Goal: Information Seeking & Learning: Learn about a topic

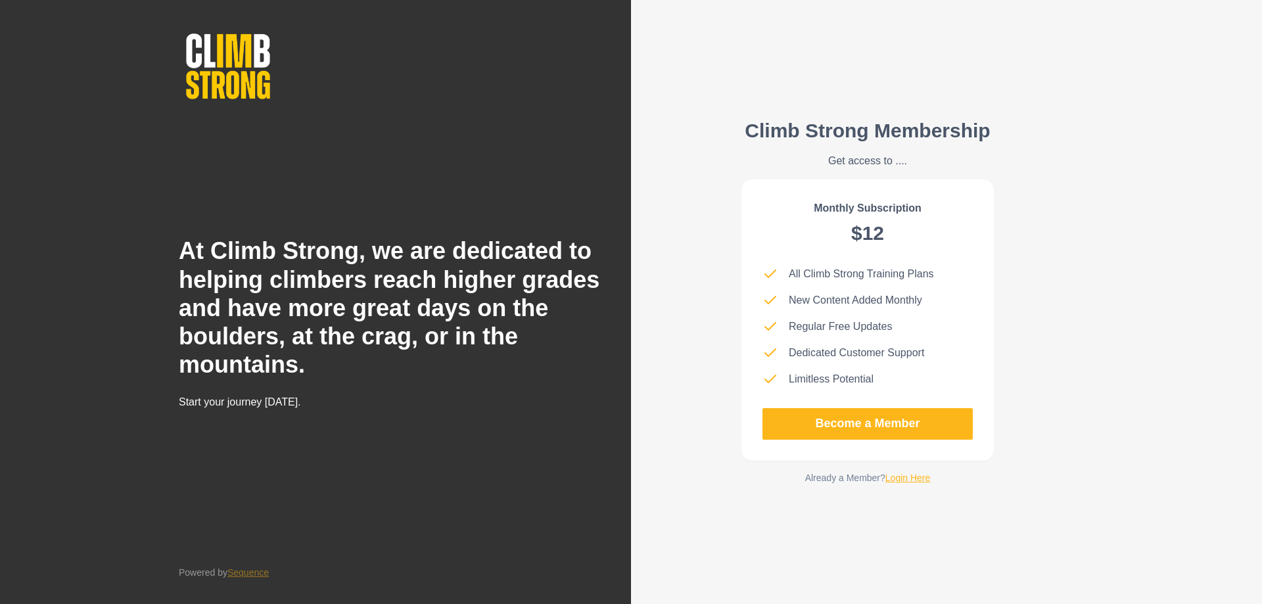
click at [910, 475] on link "Login Here" at bounding box center [907, 478] width 45 height 11
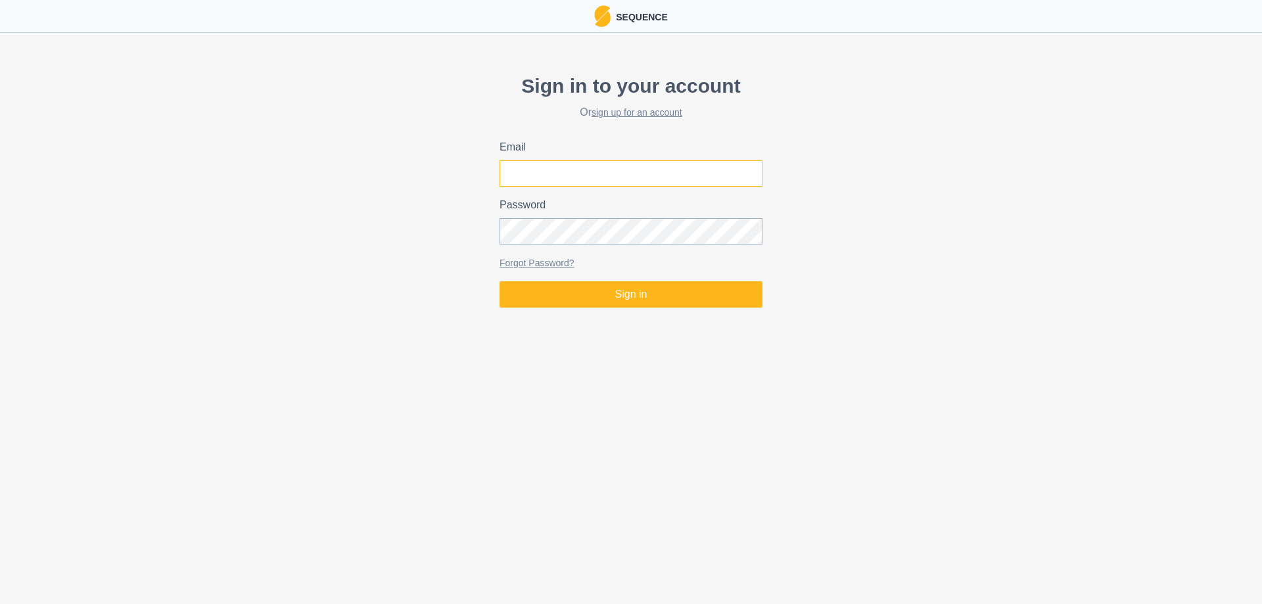
type input "[EMAIL_ADDRESS][DOMAIN_NAME]"
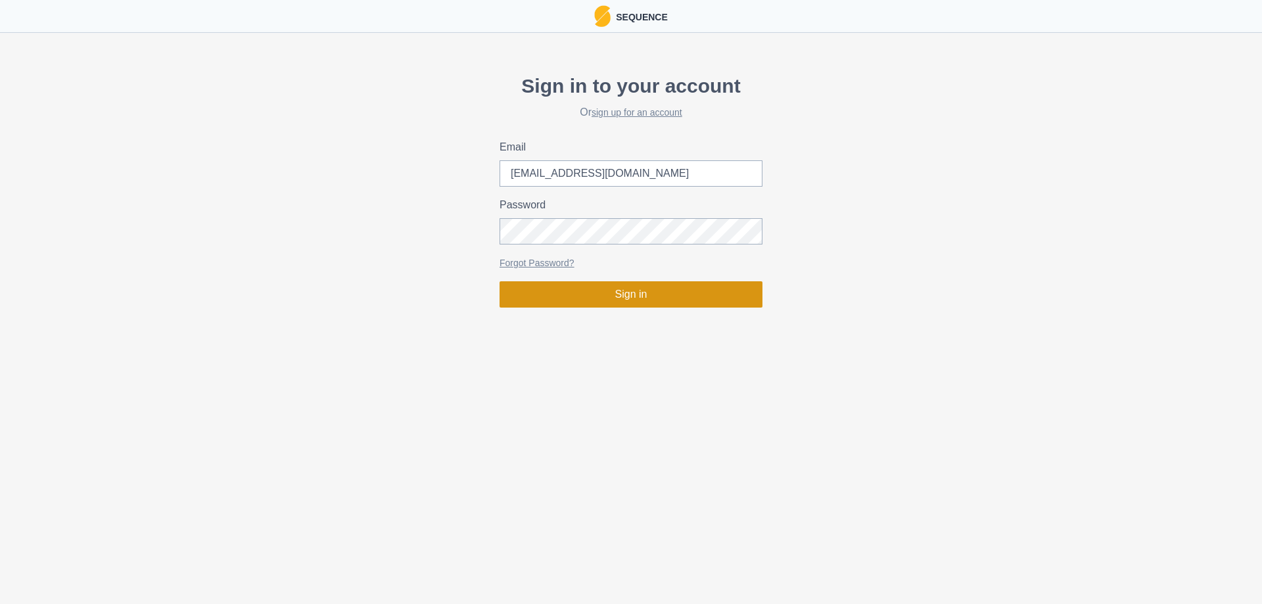
click at [576, 294] on button "Sign in" at bounding box center [631, 294] width 263 height 26
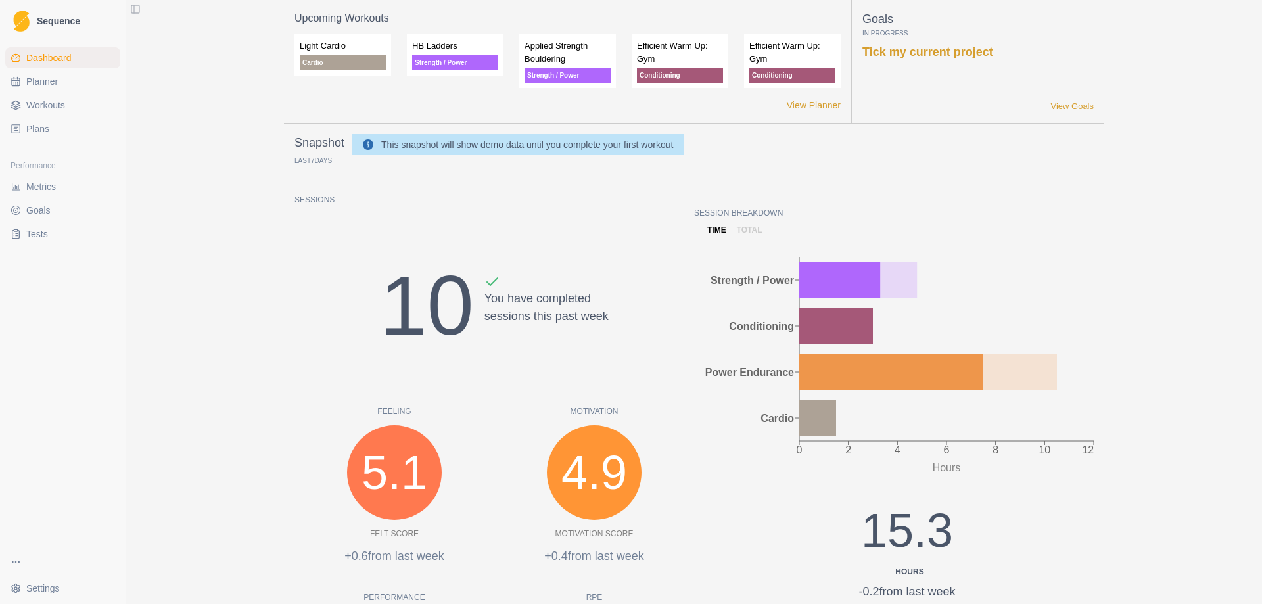
click at [60, 90] on link "Planner" at bounding box center [62, 81] width 115 height 21
select select "month"
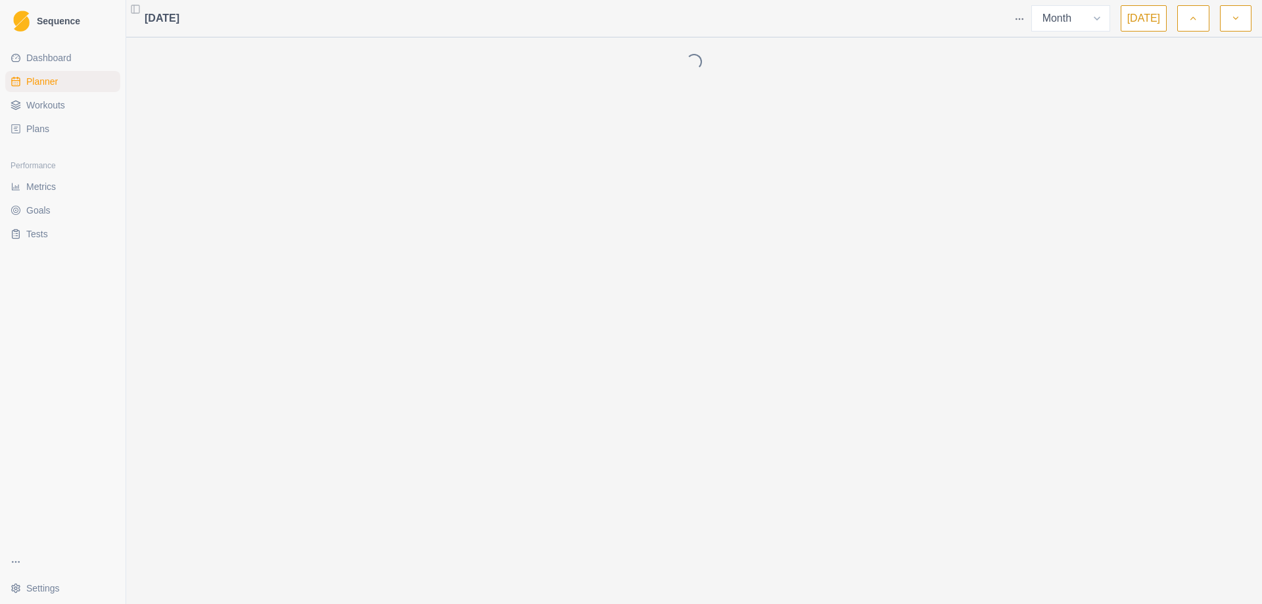
click at [1021, 20] on html "Sequence Dashboard Planner Workouts Plans Performance Metrics Goals Tests Setti…" at bounding box center [631, 302] width 1262 height 604
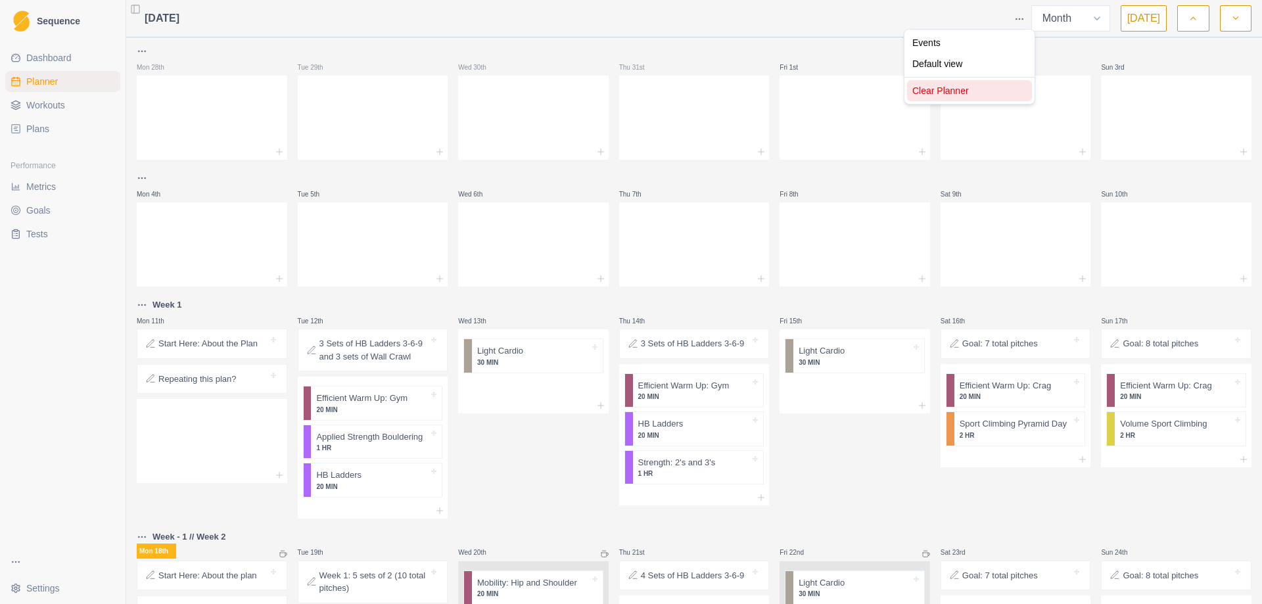
click at [942, 86] on div "Clear Planner" at bounding box center [969, 90] width 125 height 21
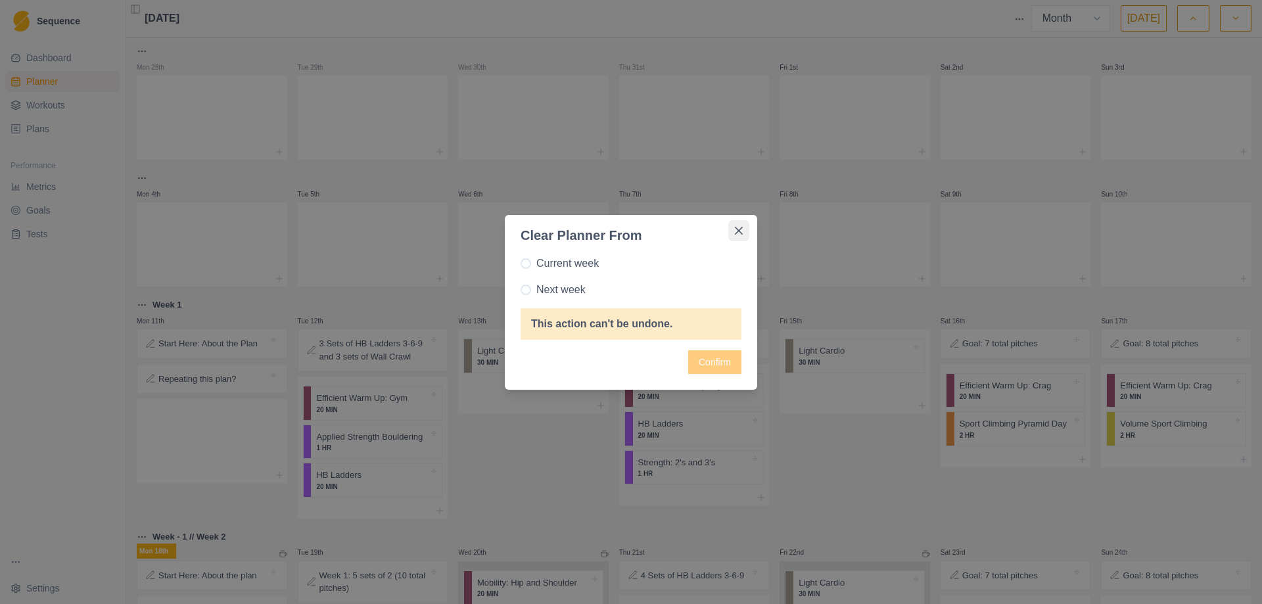
click at [743, 233] on button "Close" at bounding box center [738, 230] width 21 height 21
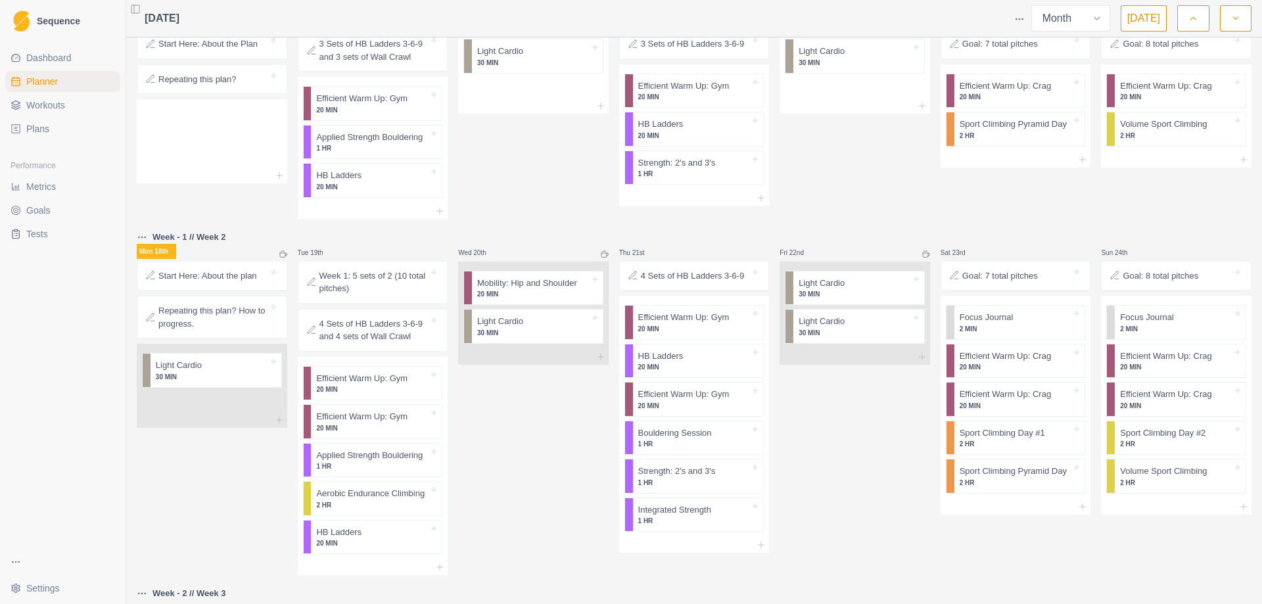
scroll to position [329, 0]
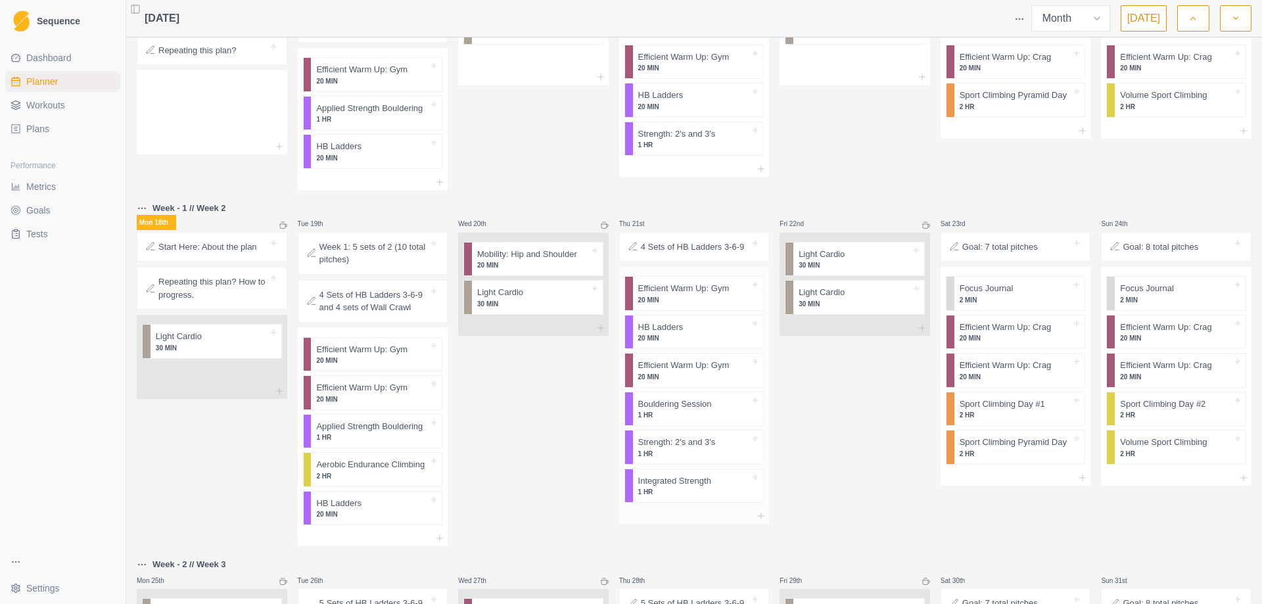
click at [691, 414] on p "1 HR" at bounding box center [694, 415] width 112 height 10
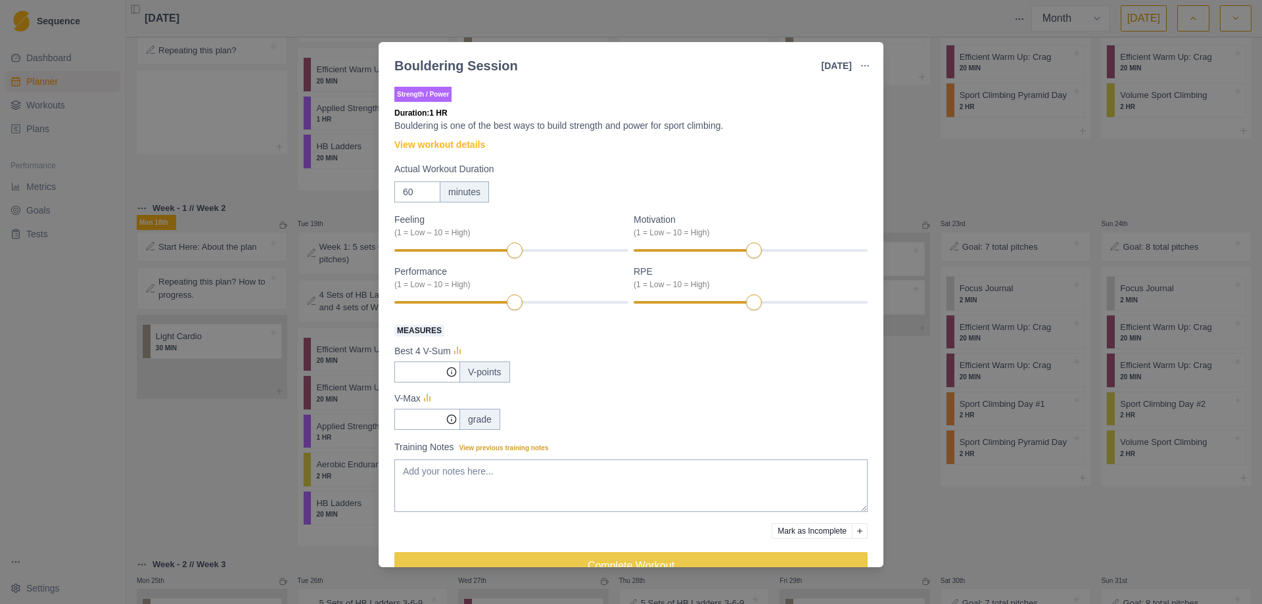
click at [908, 417] on div "Bouldering Session [DATE] Link To Goal View Workout Metrics Edit Original Worko…" at bounding box center [631, 302] width 1262 height 604
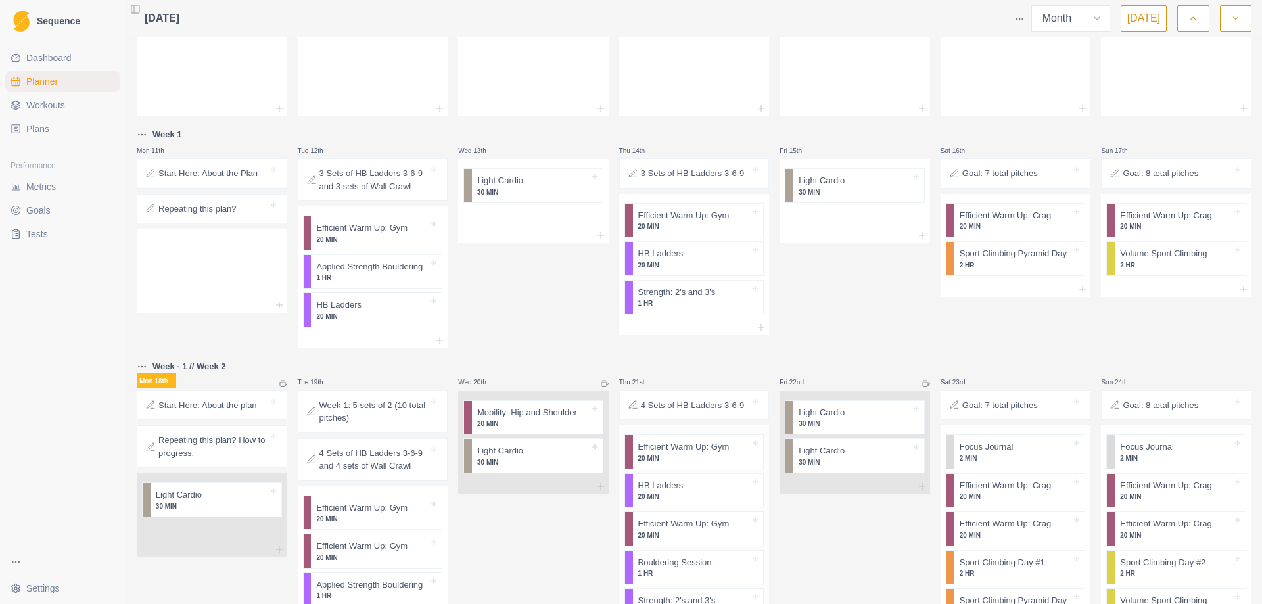
scroll to position [0, 0]
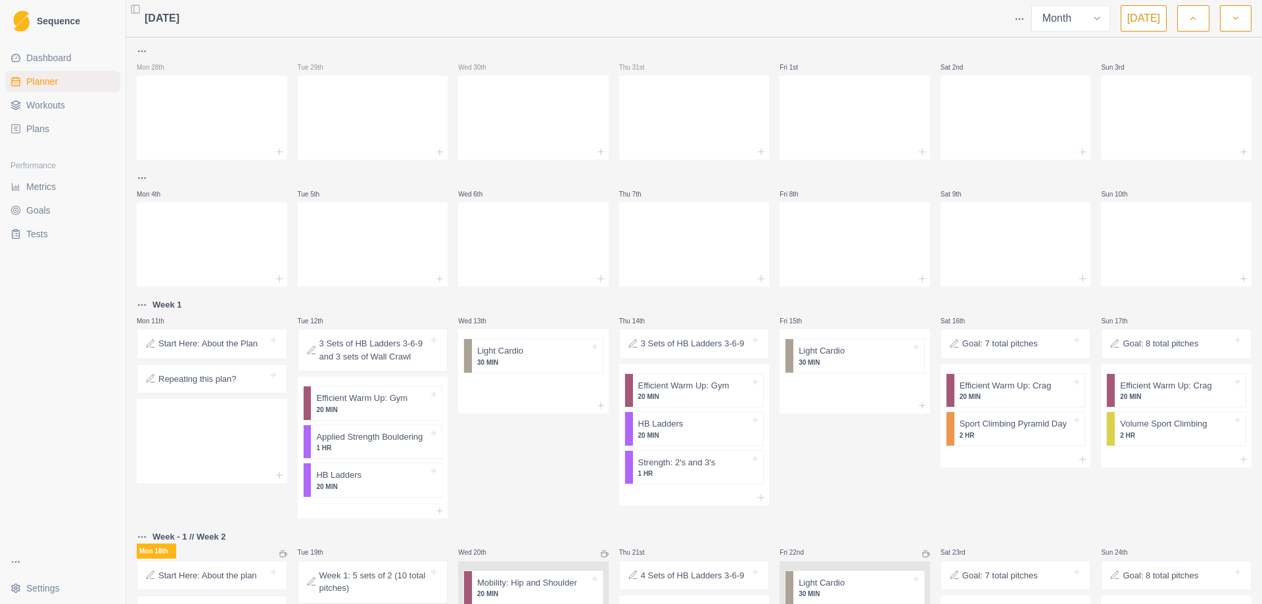
click at [1023, 16] on html "Sequence Dashboard Planner Workouts Plans Performance Metrics Goals Tests Setti…" at bounding box center [631, 302] width 1262 height 604
click at [924, 95] on div "Clear Planner" at bounding box center [969, 90] width 125 height 21
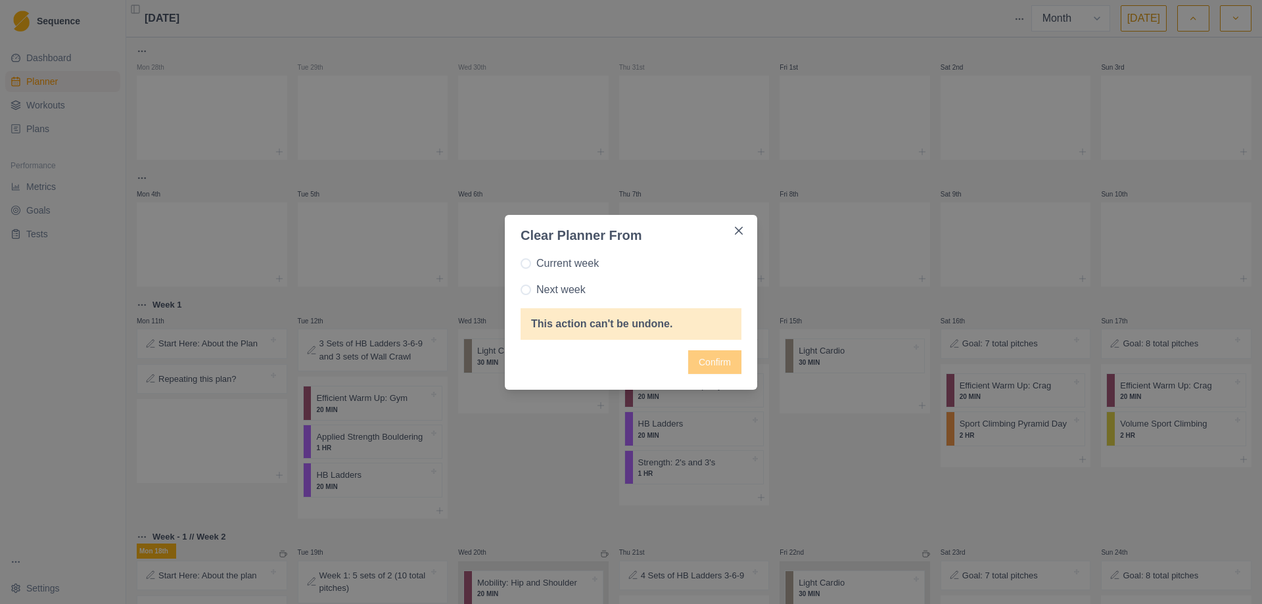
click at [529, 260] on label "Current week" at bounding box center [631, 264] width 221 height 16
click at [521, 263] on input "Current week" at bounding box center [520, 263] width 1 height 1
radio input "true"
click at [730, 367] on button "Confirm" at bounding box center [714, 362] width 53 height 24
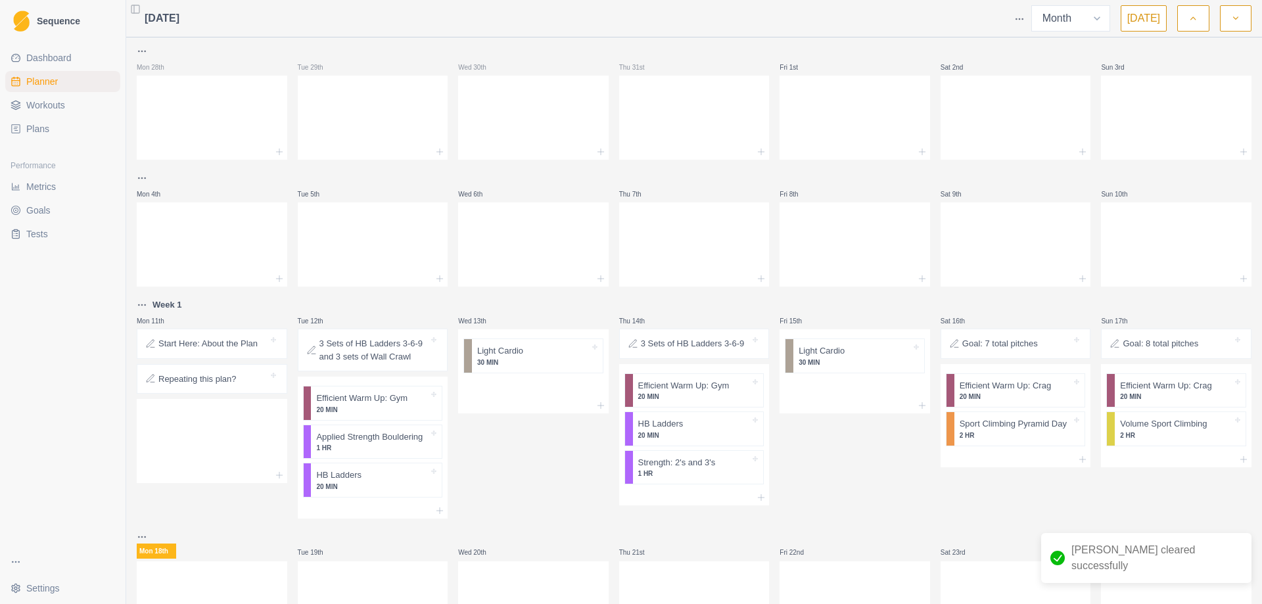
click at [1020, 20] on html "Sequence Dashboard Planner Workouts Plans Performance Metrics Goals Tests Setti…" at bounding box center [631, 302] width 1262 height 604
click at [941, 94] on div "Clear Planner" at bounding box center [969, 90] width 125 height 21
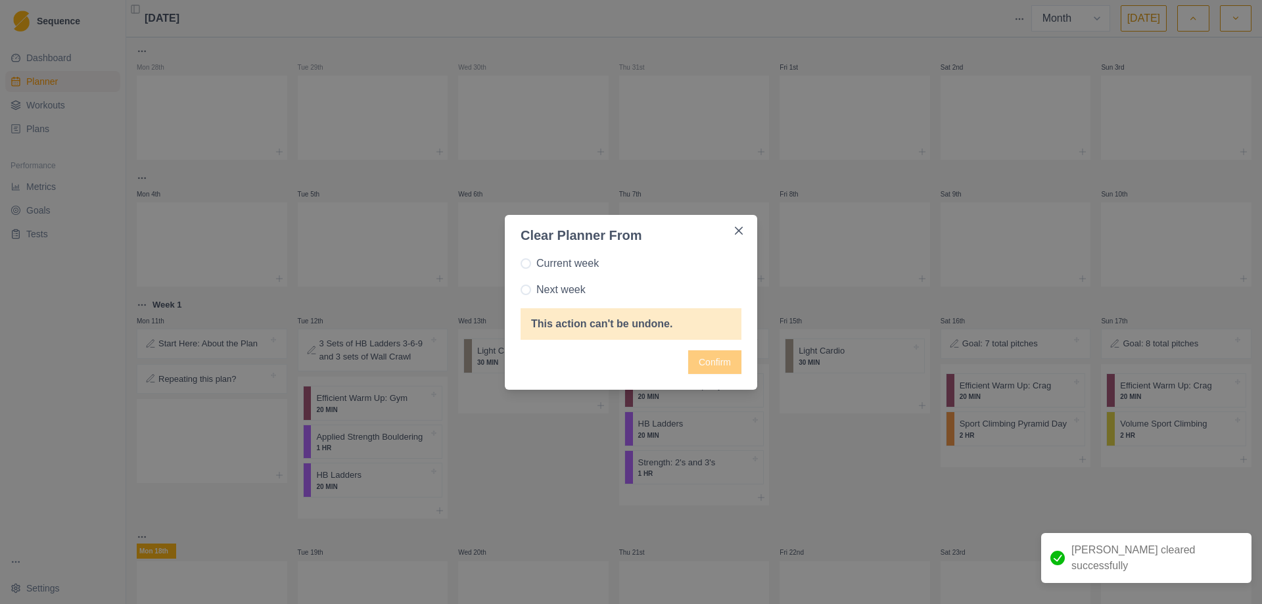
click at [525, 296] on label "Next week" at bounding box center [631, 290] width 221 height 16
click at [521, 290] on input "Next week" at bounding box center [520, 289] width 1 height 1
radio input "true"
click at [715, 354] on button "Confirm" at bounding box center [714, 362] width 53 height 24
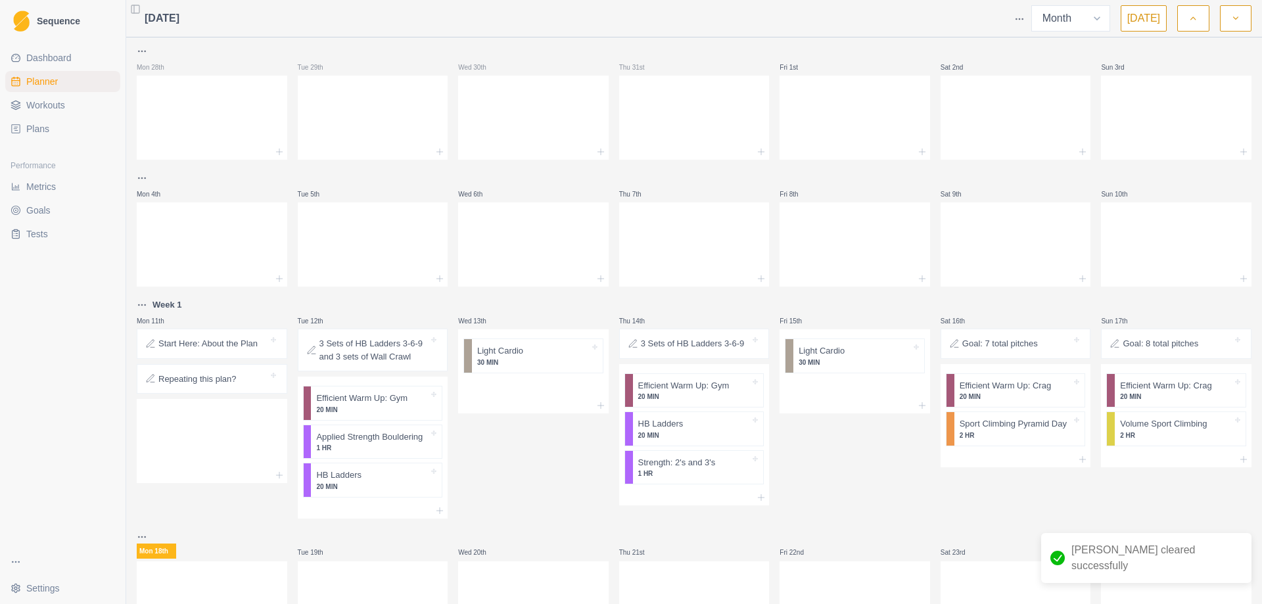
click at [1017, 14] on html "Sequence Dashboard Planner Workouts Plans Performance Metrics Goals Tests Setti…" at bounding box center [631, 302] width 1262 height 604
click at [940, 91] on div "Clear Planner" at bounding box center [969, 90] width 125 height 21
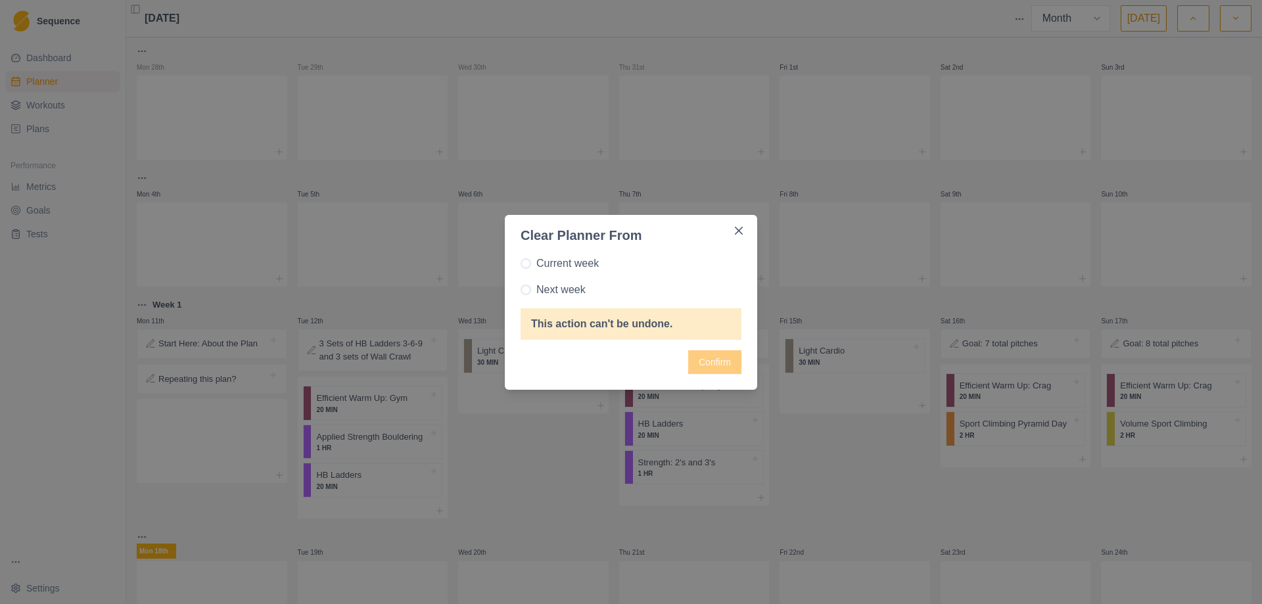
click at [521, 270] on label "Current week" at bounding box center [631, 264] width 221 height 16
click at [521, 264] on input "Current week" at bounding box center [520, 263] width 1 height 1
radio input "true"
click at [717, 358] on button "Confirm" at bounding box center [714, 362] width 53 height 24
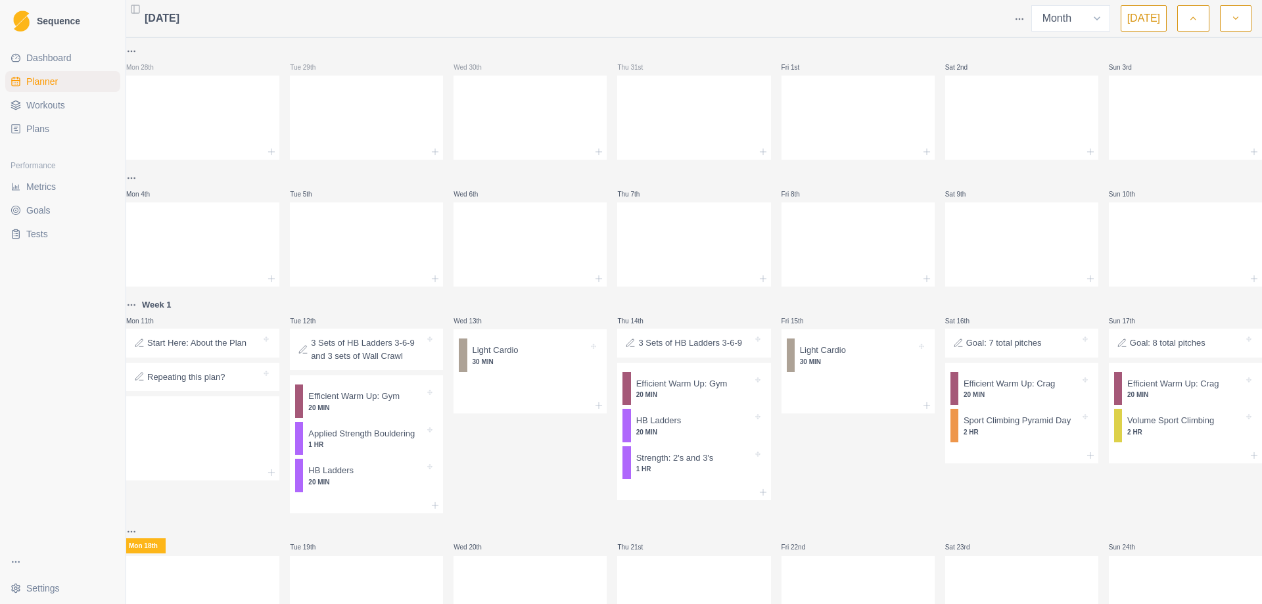
select select "month"
click at [237, 354] on div "Start Here: About the Plan Repeating this plan?" at bounding box center [202, 361] width 153 height 64
click at [225, 506] on html "Sequence Dashboard Planner Workouts Plans Performance Metrics Goals Tests Setti…" at bounding box center [631, 302] width 1262 height 604
click at [388, 417] on div "Remove from schedule" at bounding box center [419, 413] width 105 height 21
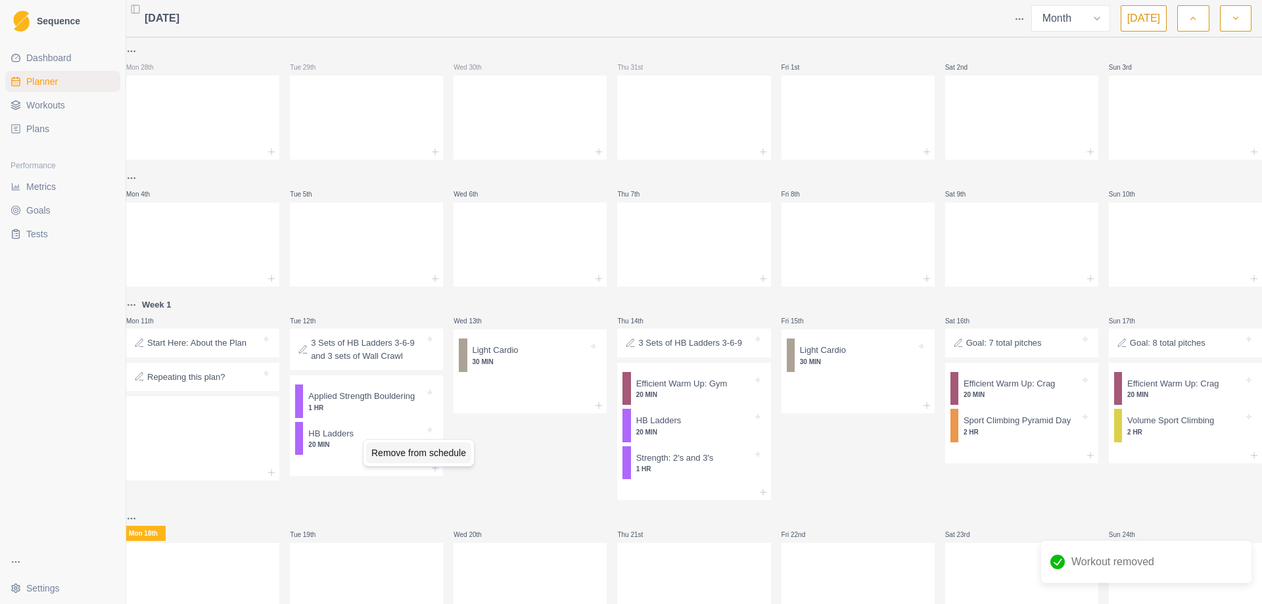
click at [411, 461] on div "Remove from schedule" at bounding box center [418, 452] width 105 height 21
click at [429, 422] on div "Remove from schedule" at bounding box center [449, 422] width 105 height 21
click at [406, 362] on div "Delete Note" at bounding box center [420, 364] width 78 height 21
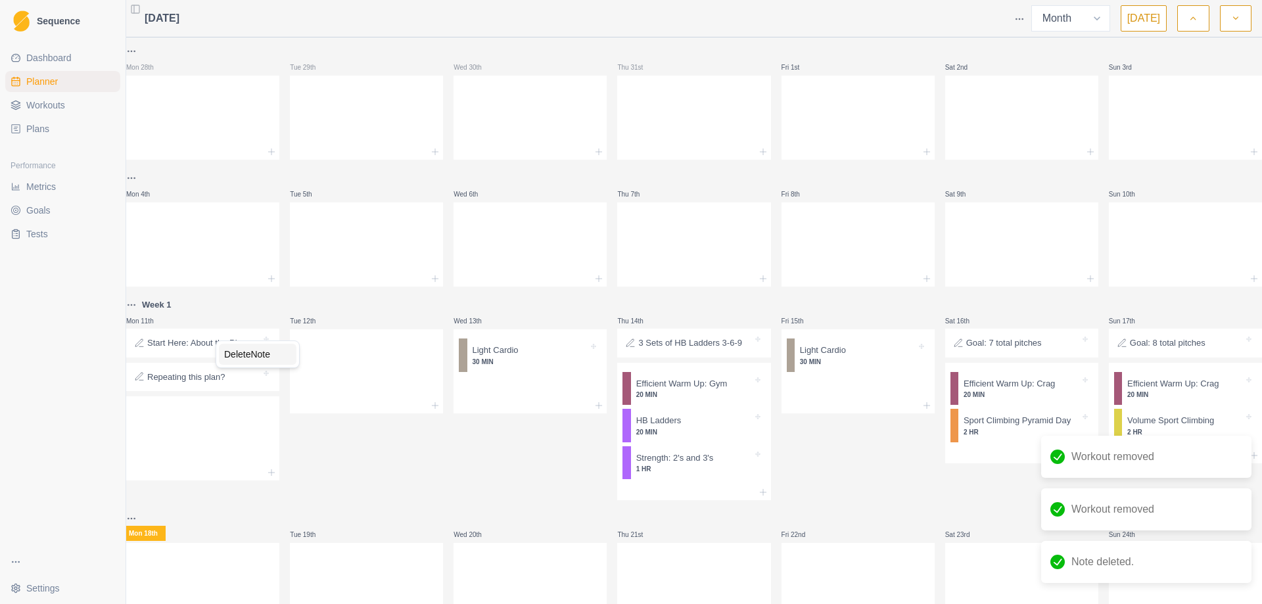
click at [254, 357] on div "Delete Note" at bounding box center [258, 354] width 78 height 21
click at [231, 388] on div at bounding box center [202, 402] width 153 height 58
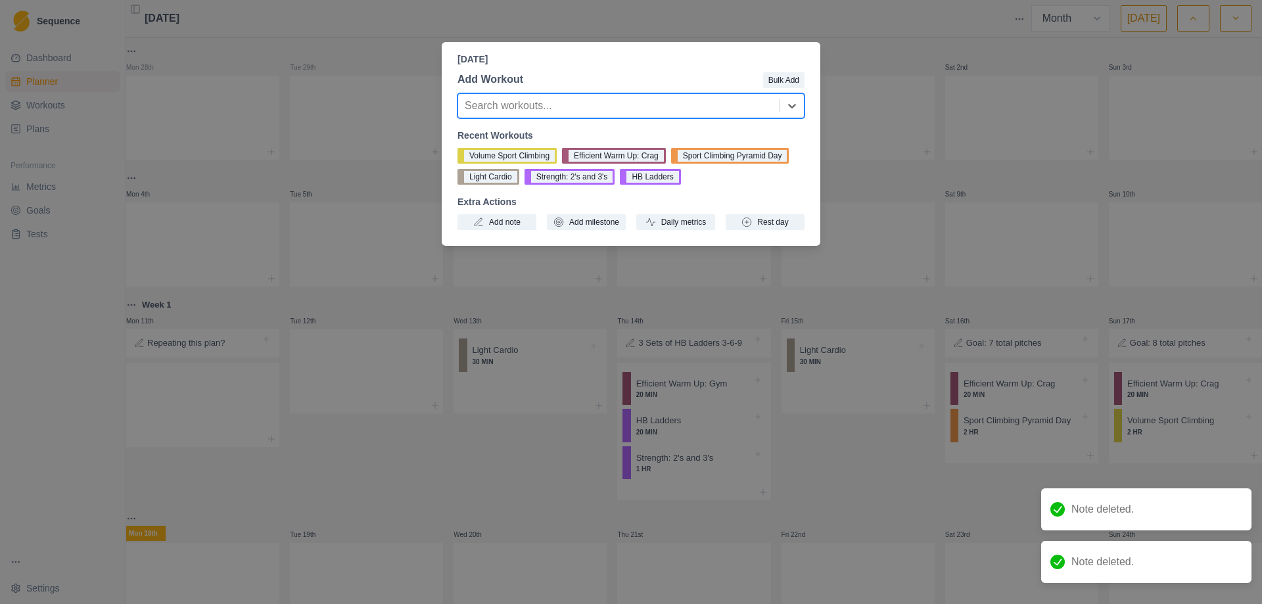
click at [547, 410] on div "Monday, August 11th, 2025 Add Workout Bulk Add option , selected. Select is foc…" at bounding box center [631, 302] width 1262 height 604
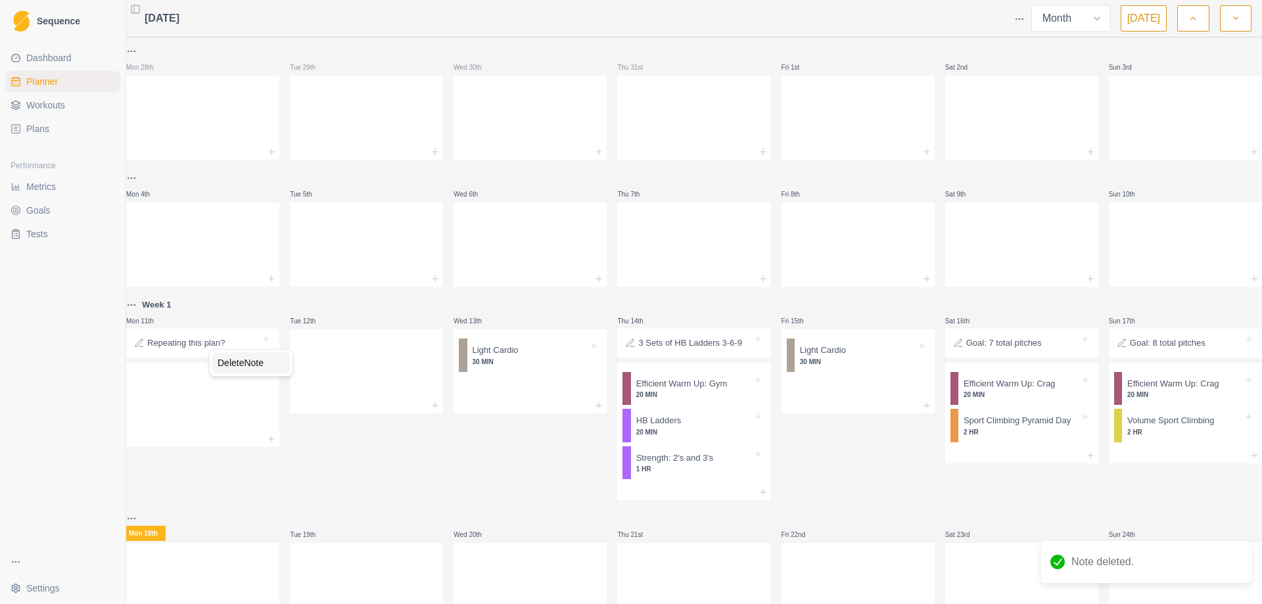
click at [230, 362] on div "Delete Note" at bounding box center [251, 362] width 78 height 21
click at [542, 366] on div "Remove from schedule" at bounding box center [588, 374] width 105 height 21
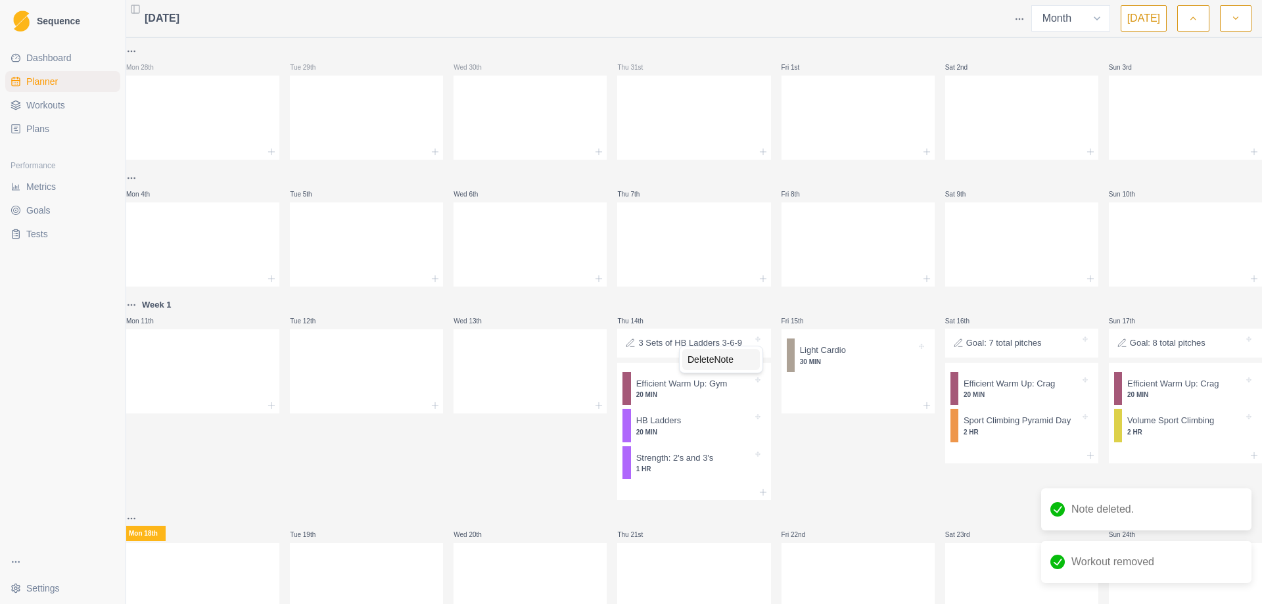
click at [723, 362] on div "Delete Note" at bounding box center [721, 359] width 78 height 21
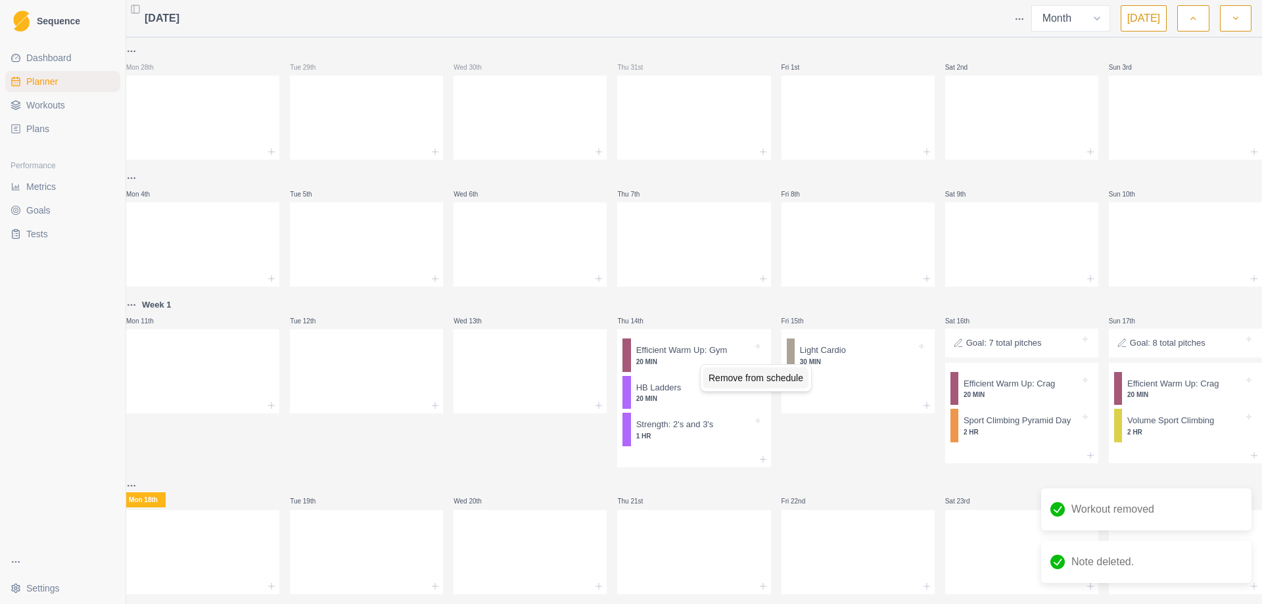
click at [730, 377] on div "Remove from schedule" at bounding box center [755, 377] width 105 height 21
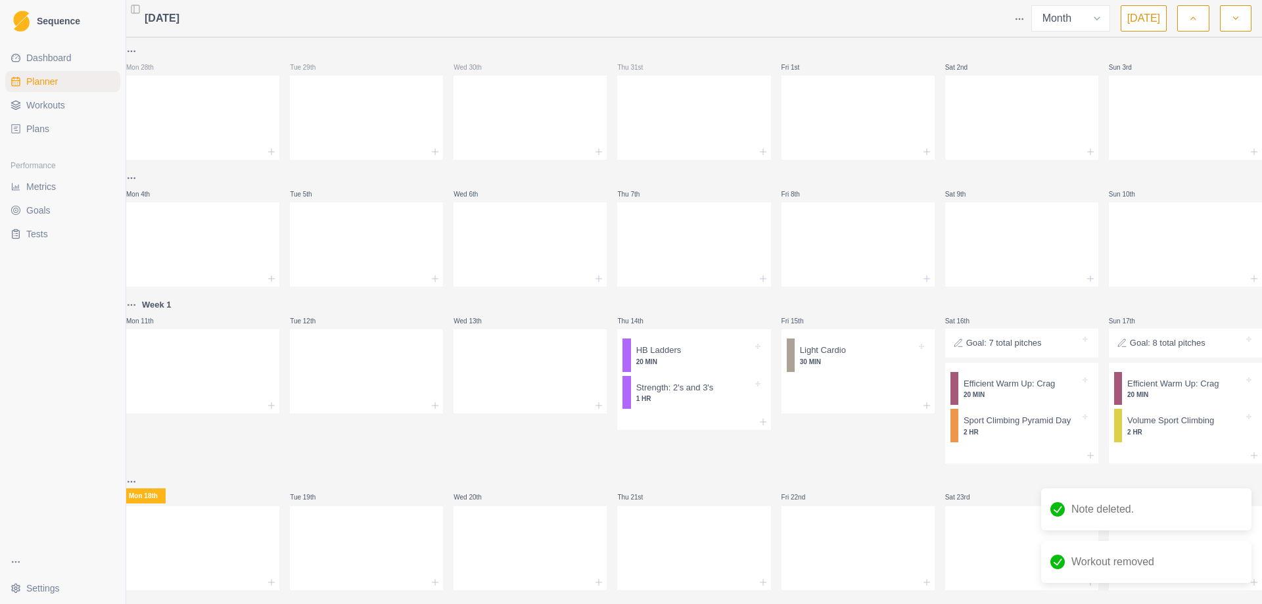
drag, startPoint x: 706, startPoint y: 373, endPoint x: 656, endPoint y: 350, distance: 54.7
click at [675, 357] on div "Remove from schedule" at bounding box center [712, 364] width 105 height 21
click at [707, 379] on div "Remove from schedule" at bounding box center [728, 375] width 105 height 21
click at [897, 382] on div "Remove from schedule" at bounding box center [924, 377] width 105 height 21
click at [1036, 364] on div "Delete Note" at bounding box center [1044, 361] width 78 height 21
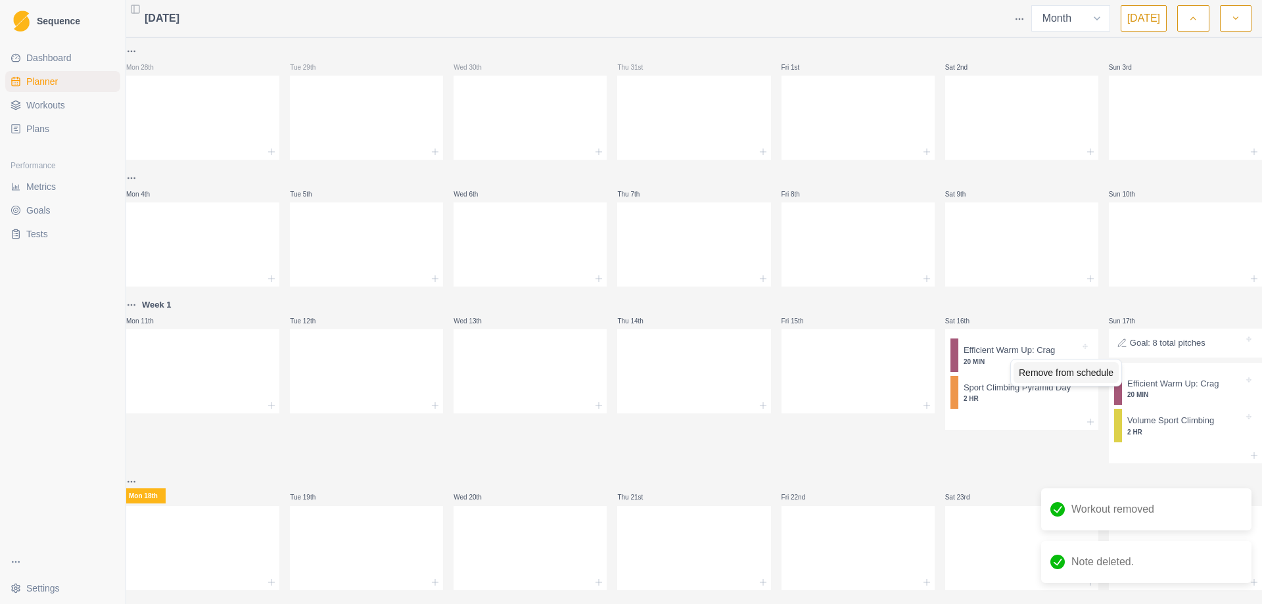
click at [1035, 367] on div "Remove from schedule" at bounding box center [1066, 372] width 105 height 21
click at [1067, 370] on div "Remove from schedule" at bounding box center [1060, 374] width 105 height 21
click at [1169, 361] on div "Delete Note" at bounding box center [1191, 362] width 78 height 21
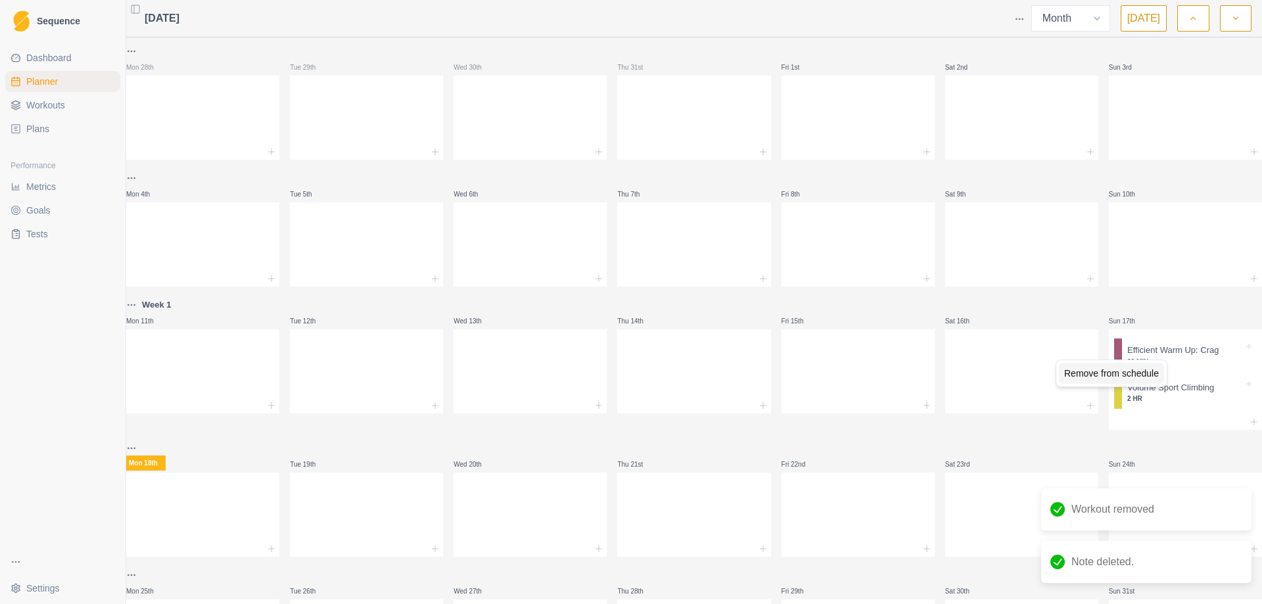
click at [1134, 377] on div "Remove from schedule" at bounding box center [1111, 373] width 105 height 21
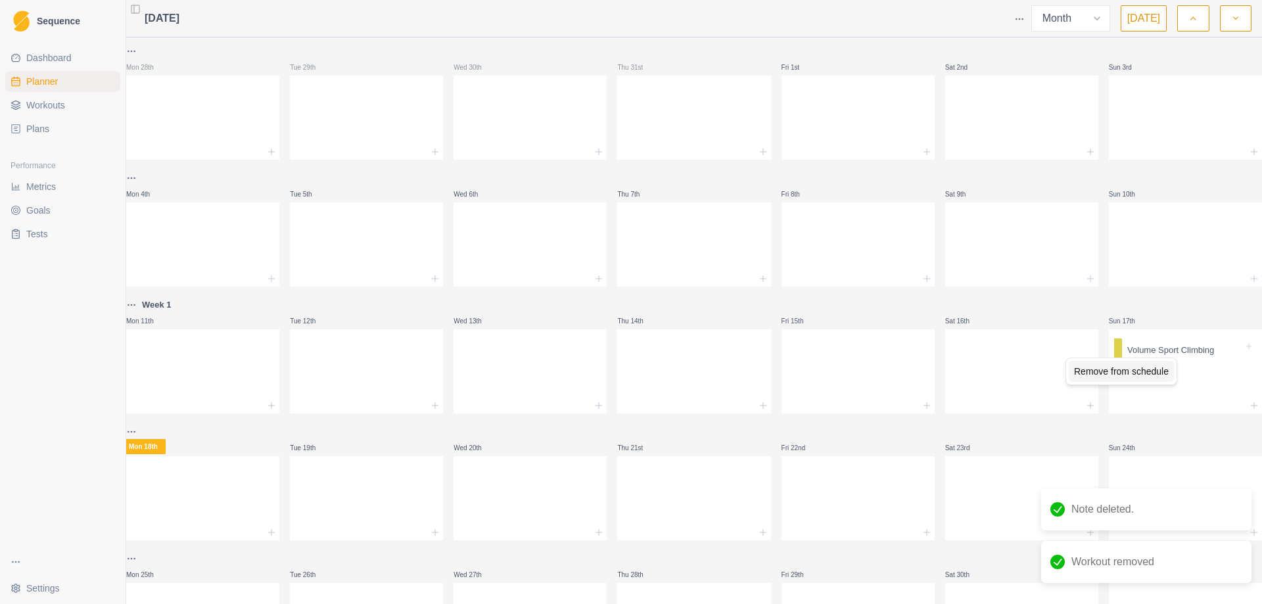
click at [1149, 368] on div "Remove from schedule" at bounding box center [1121, 371] width 105 height 21
click at [47, 100] on span "Workouts" at bounding box center [45, 105] width 39 height 13
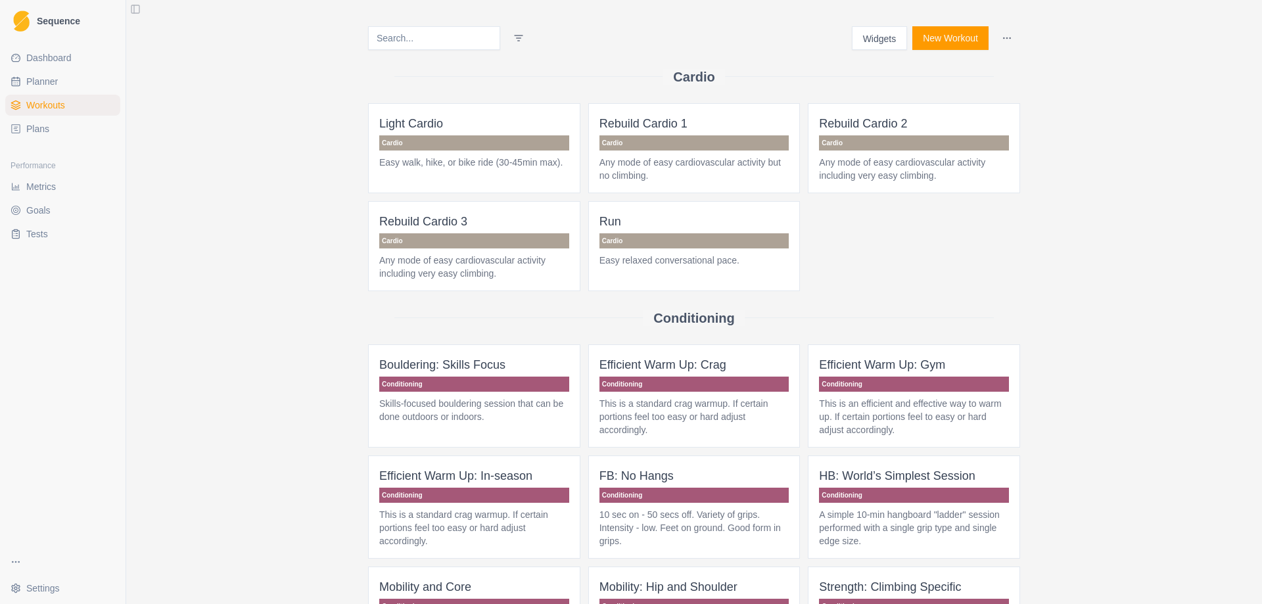
click at [27, 138] on link "Plans" at bounding box center [62, 128] width 115 height 21
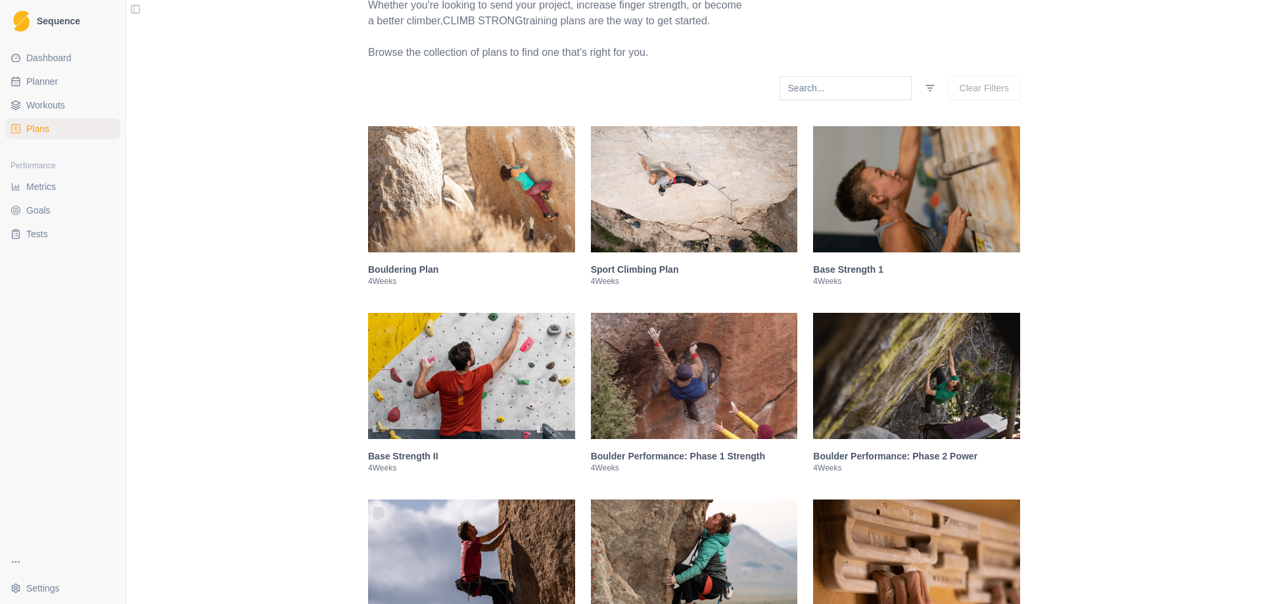
scroll to position [197, 0]
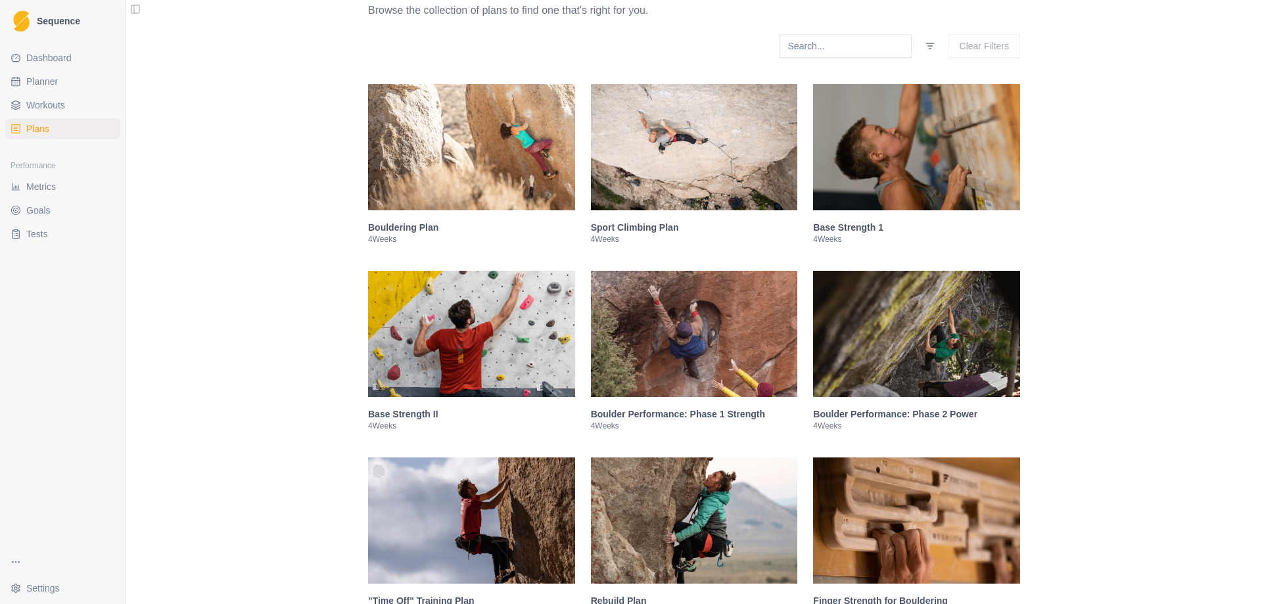
click at [690, 147] on img at bounding box center [694, 147] width 207 height 126
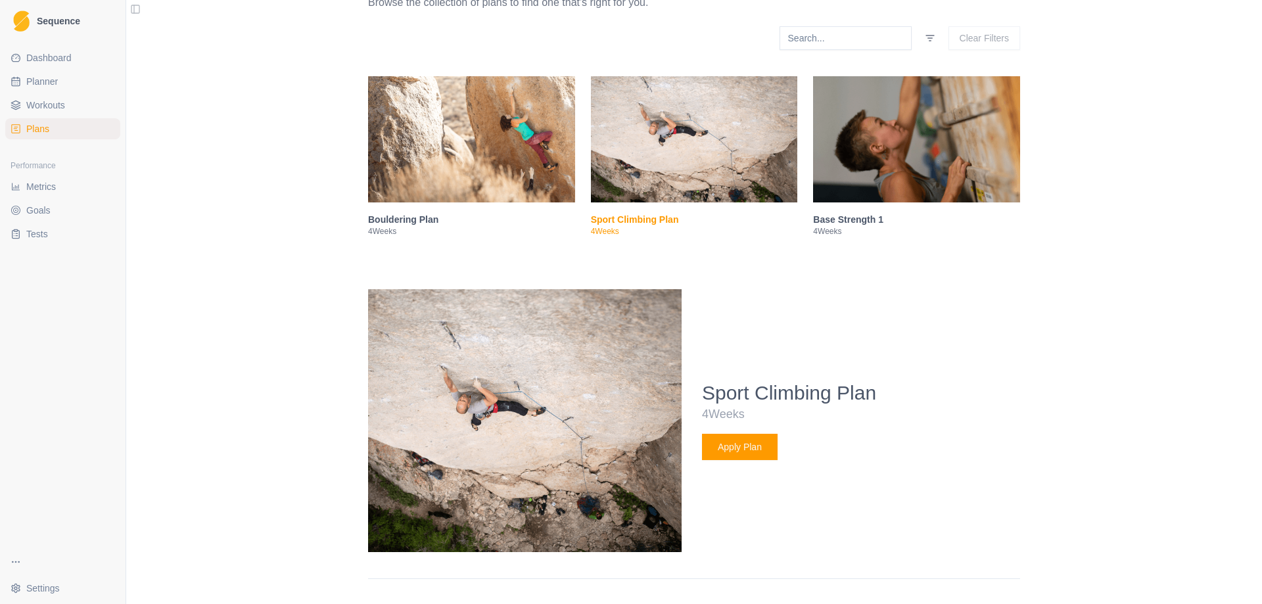
scroll to position [0, 0]
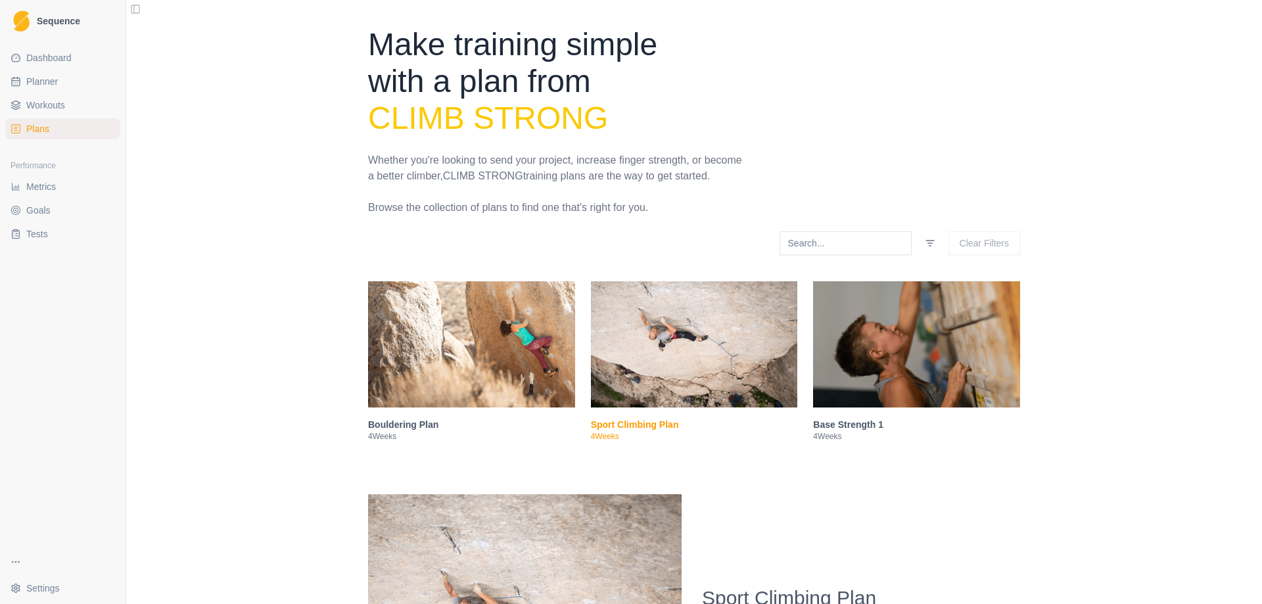
click at [49, 106] on span "Workouts" at bounding box center [45, 105] width 39 height 13
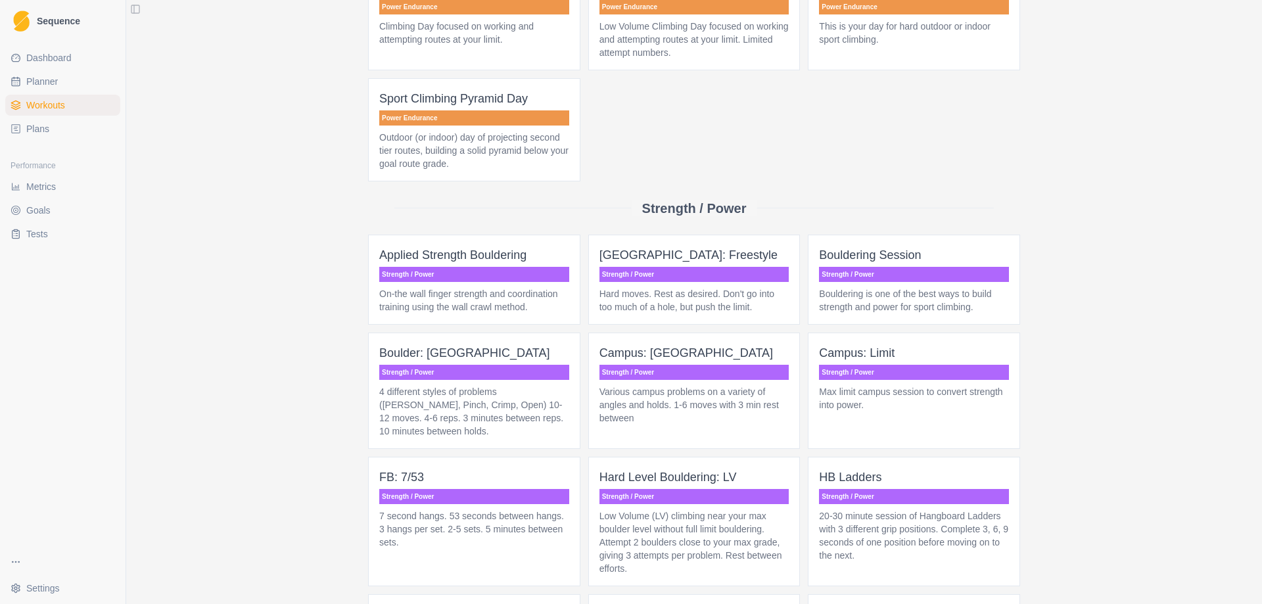
scroll to position [2038, 0]
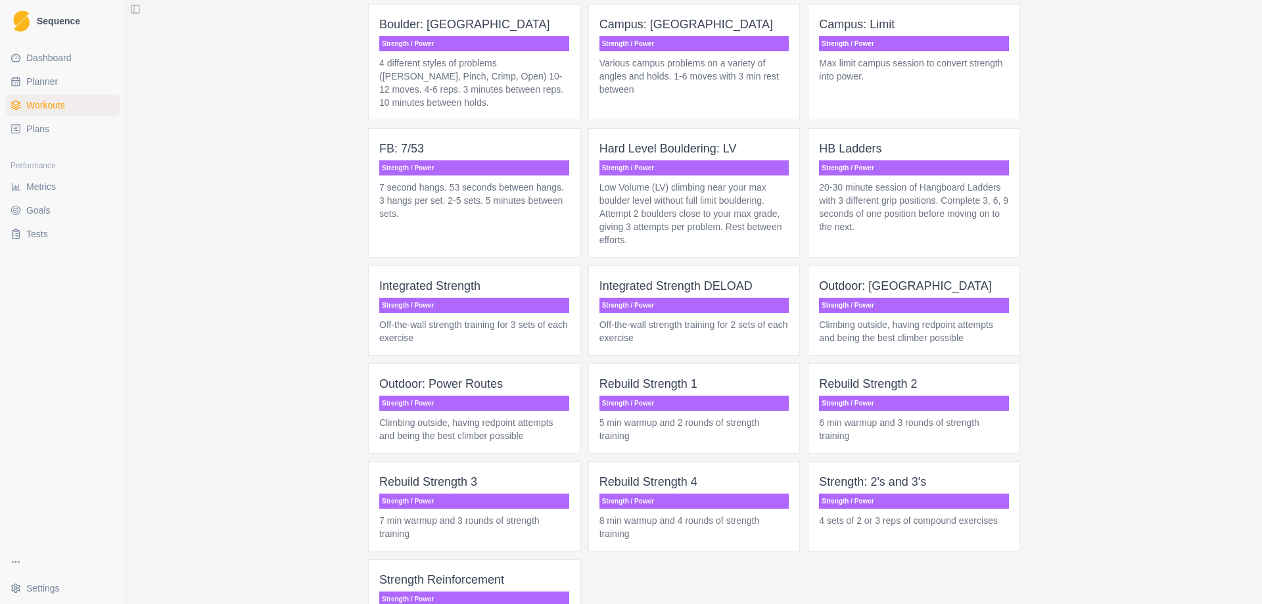
click at [459, 296] on span "Integrated Strength Strength / Power Off-the-wall strength training for 3 sets …" at bounding box center [474, 311] width 212 height 90
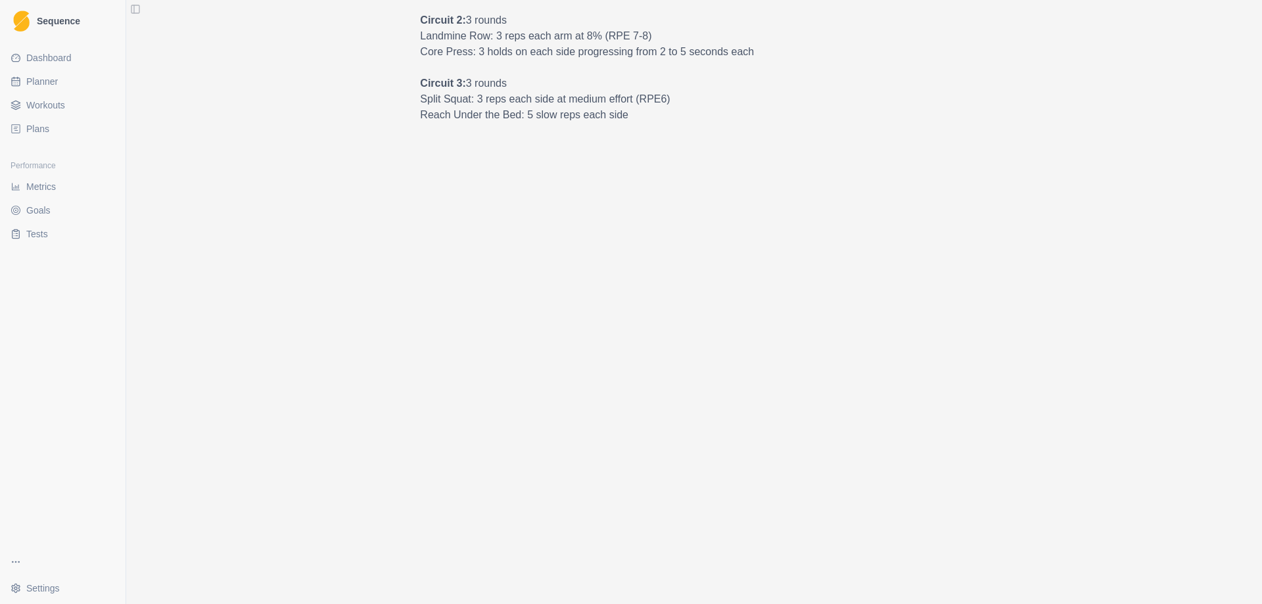
scroll to position [986, 0]
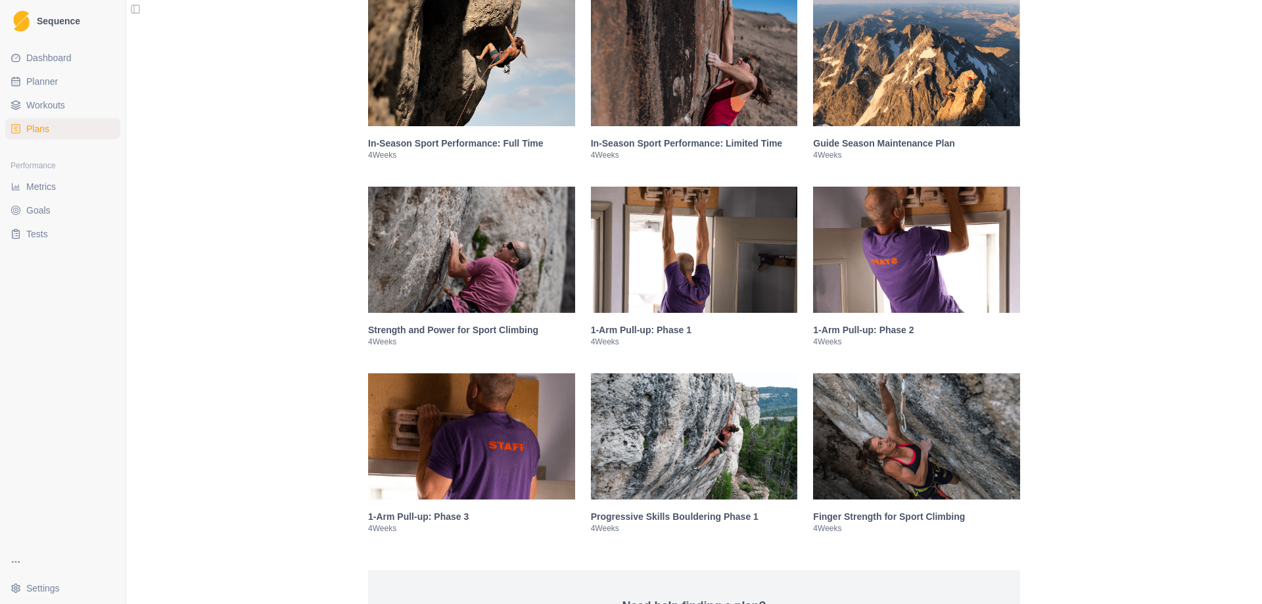
scroll to position [1841, 0]
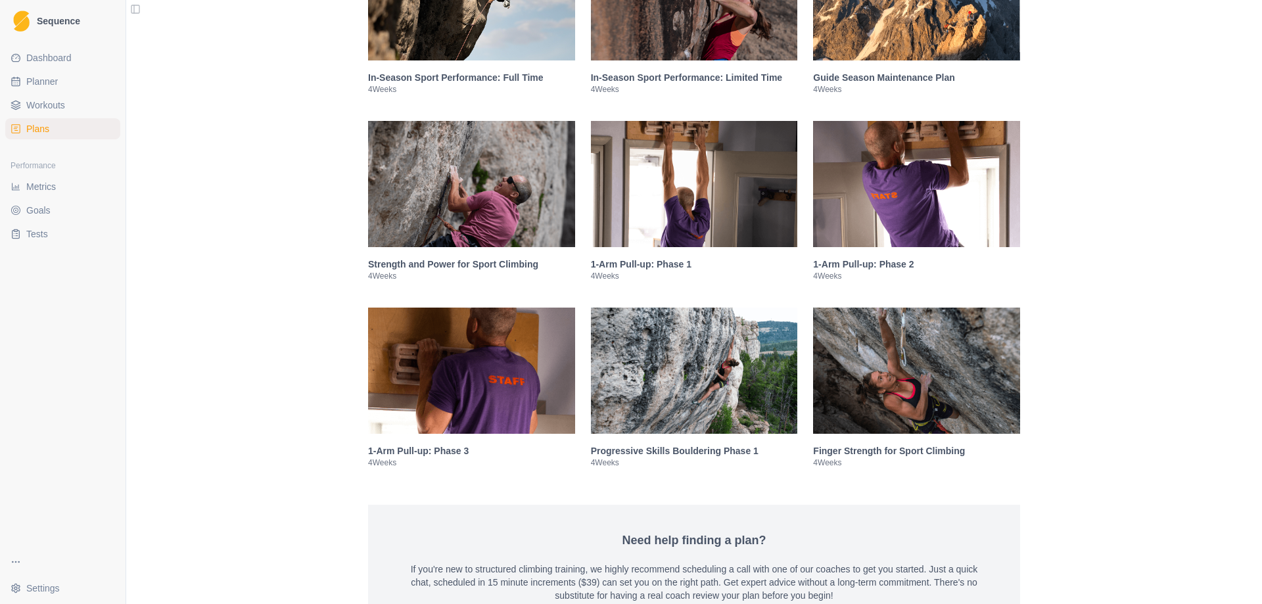
click at [937, 410] on img at bounding box center [916, 371] width 207 height 126
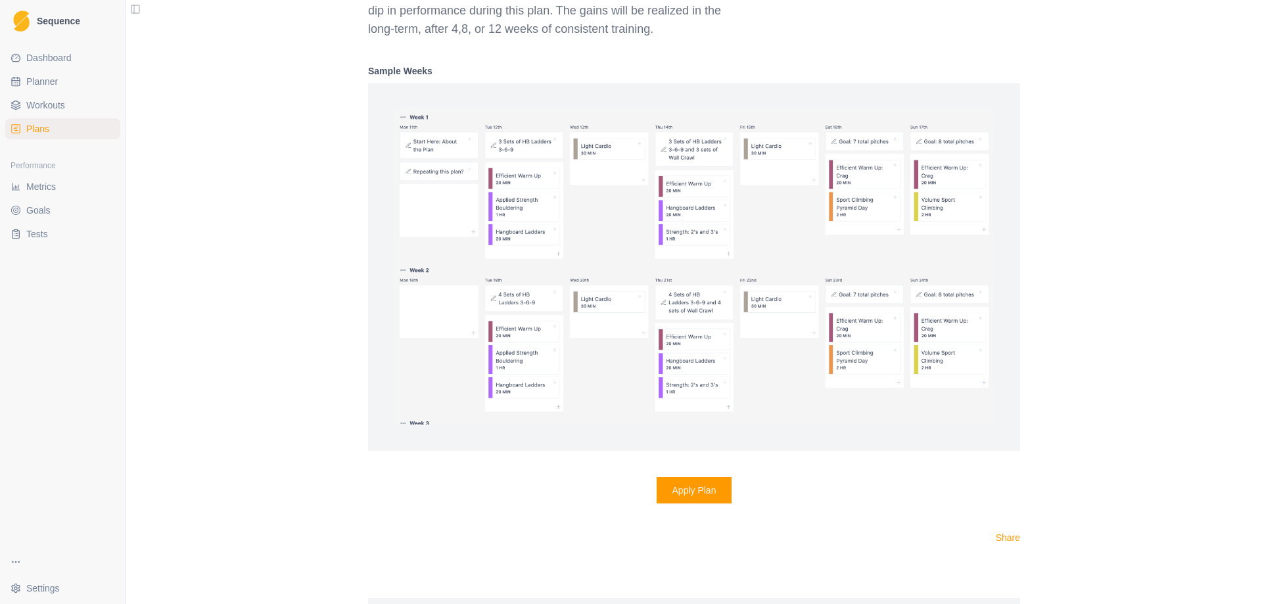
scroll to position [2861, 0]
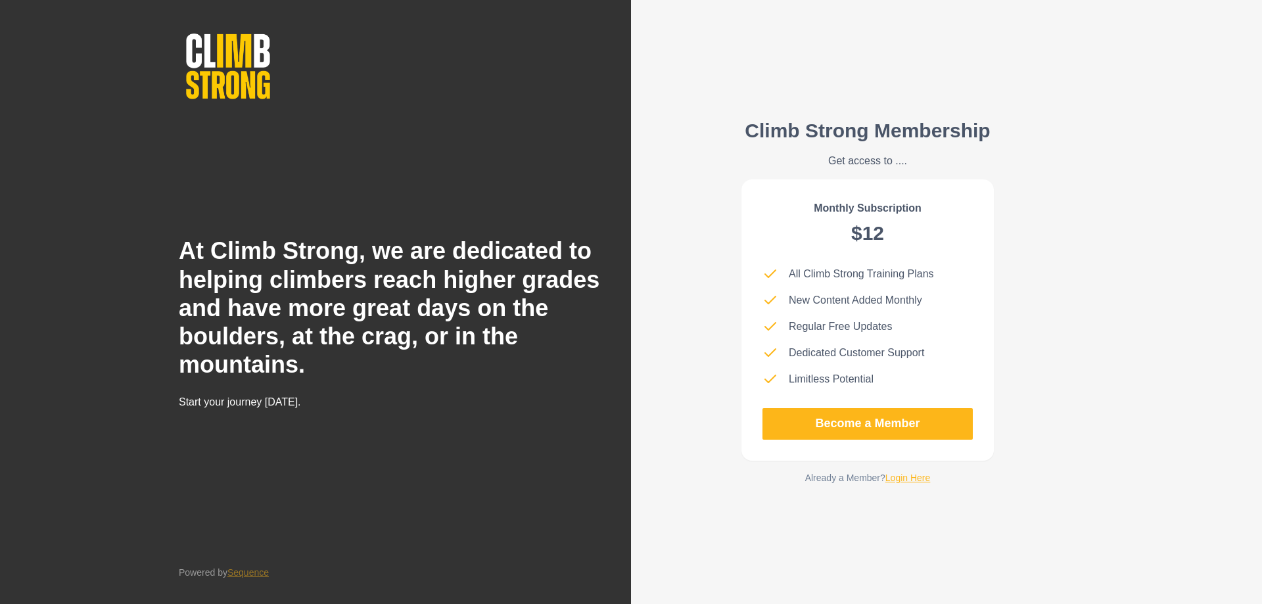
click at [921, 480] on link "Login Here" at bounding box center [907, 478] width 45 height 11
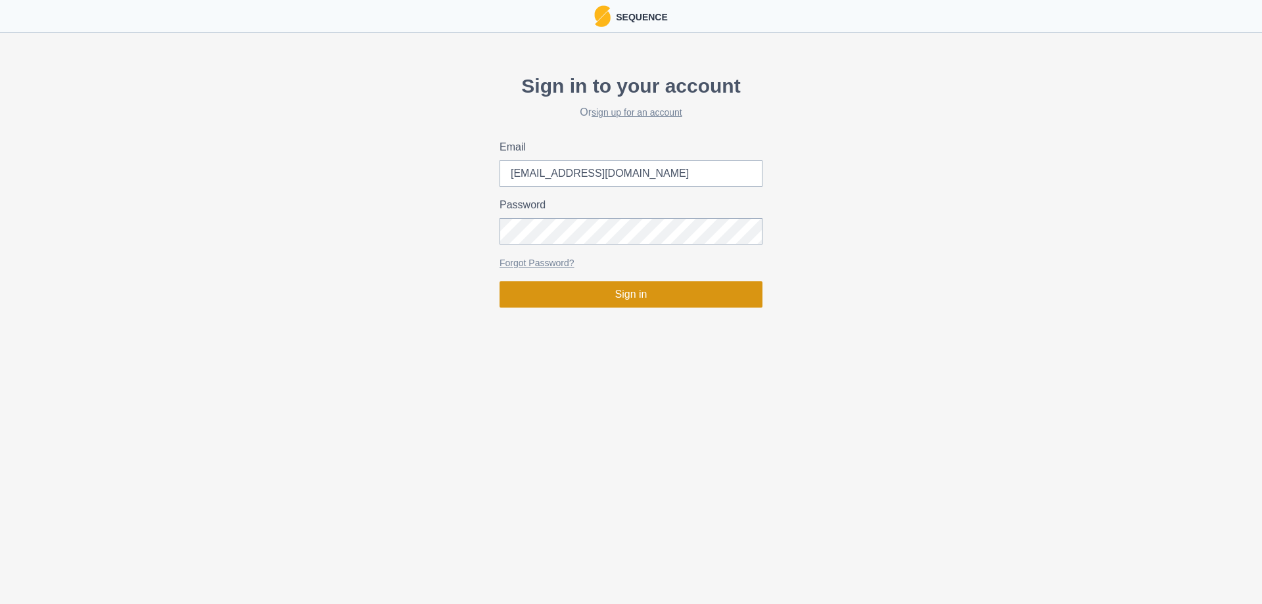
click at [670, 298] on button "Sign in" at bounding box center [631, 294] width 263 height 26
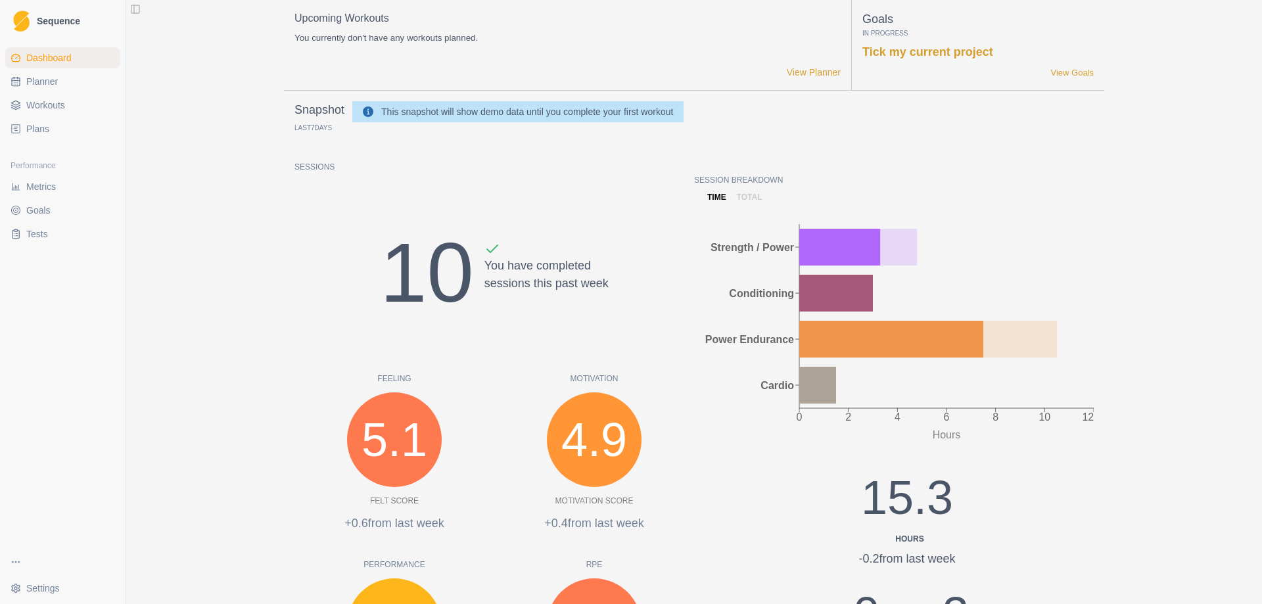
click at [58, 86] on link "Planner" at bounding box center [62, 81] width 115 height 21
select select "month"
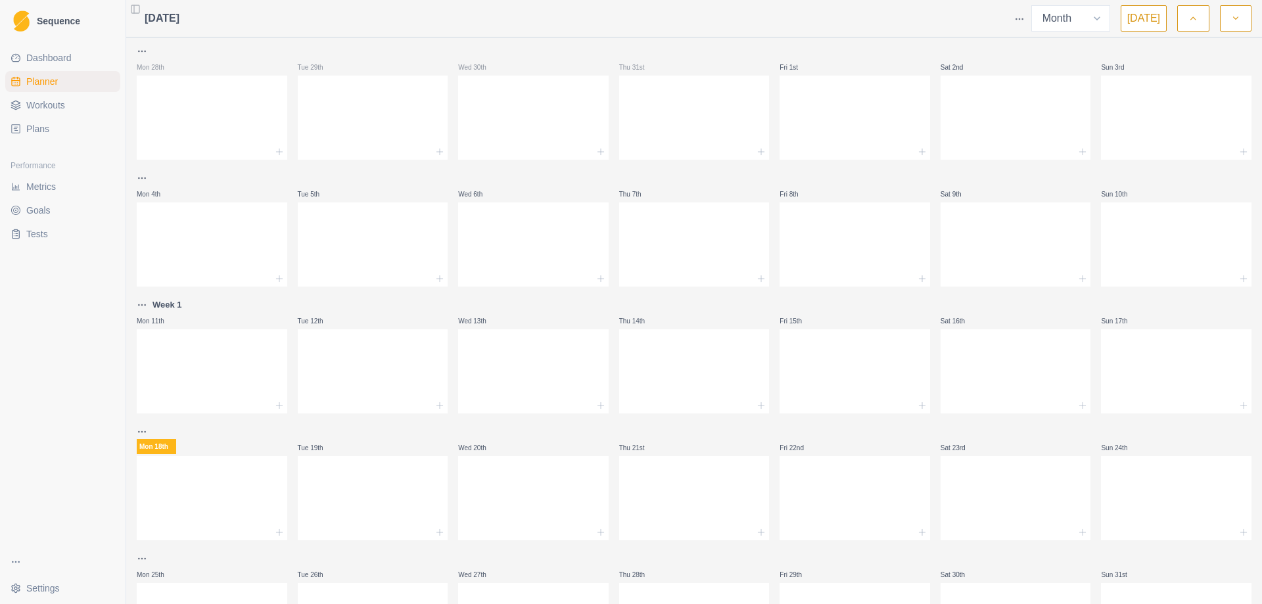
click at [53, 109] on span "Workouts" at bounding box center [45, 105] width 39 height 13
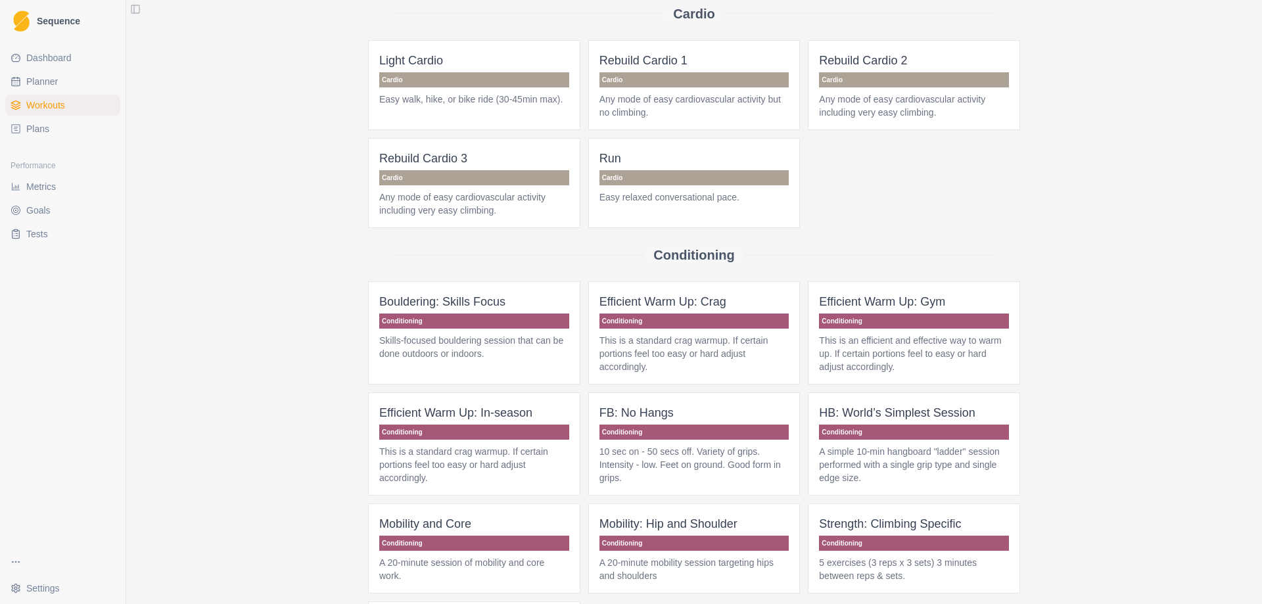
scroll to position [197, 0]
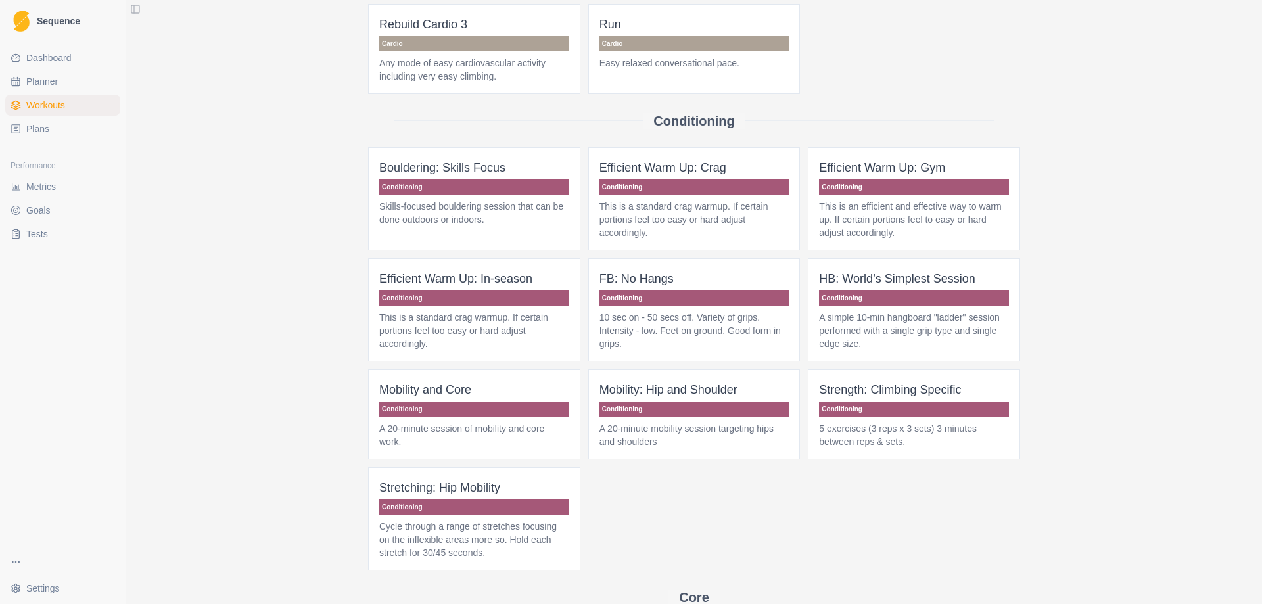
click at [948, 382] on p "Strength: Climbing Specific" at bounding box center [914, 390] width 190 height 18
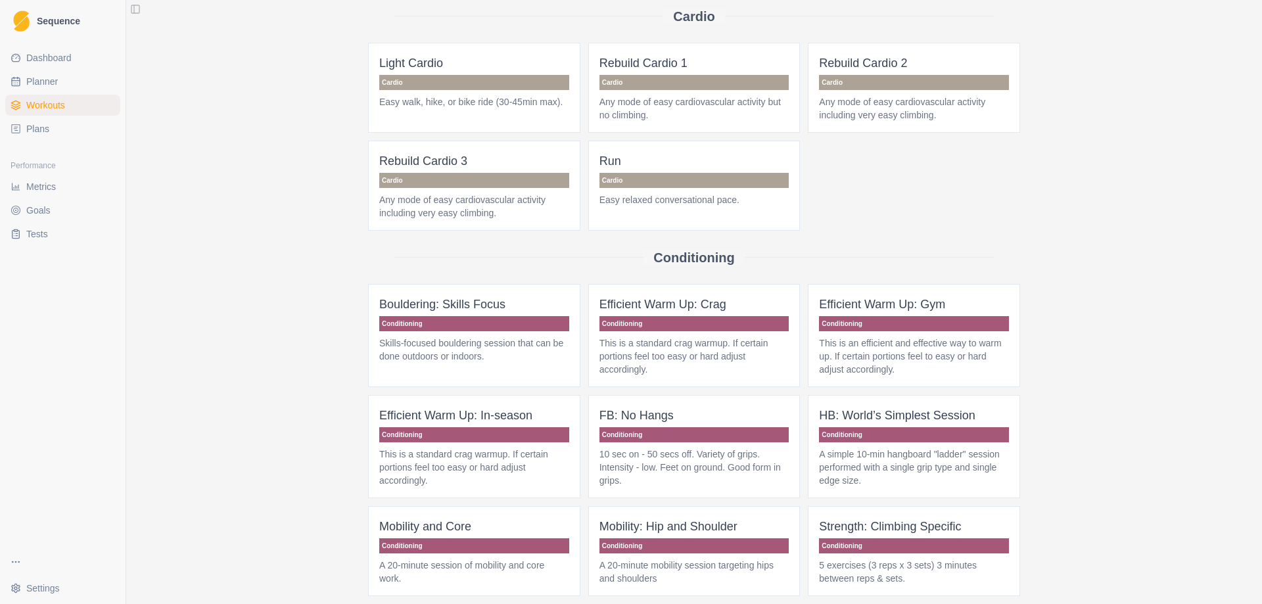
scroll to position [131, 0]
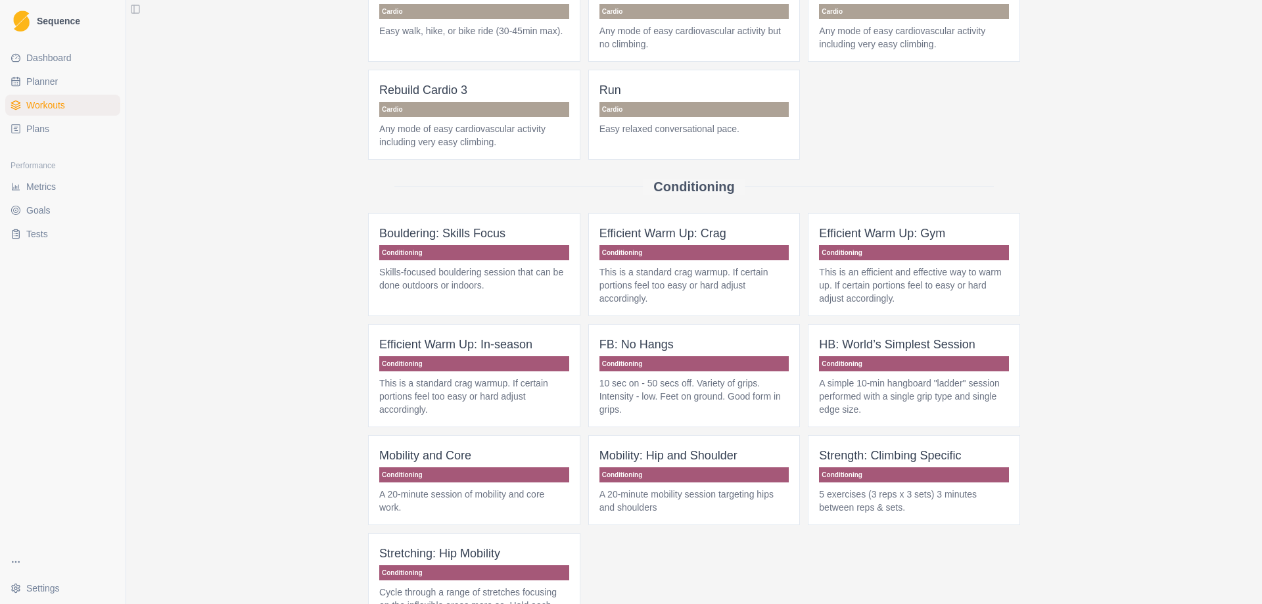
click at [909, 459] on p "Strength: Climbing Specific" at bounding box center [914, 455] width 190 height 18
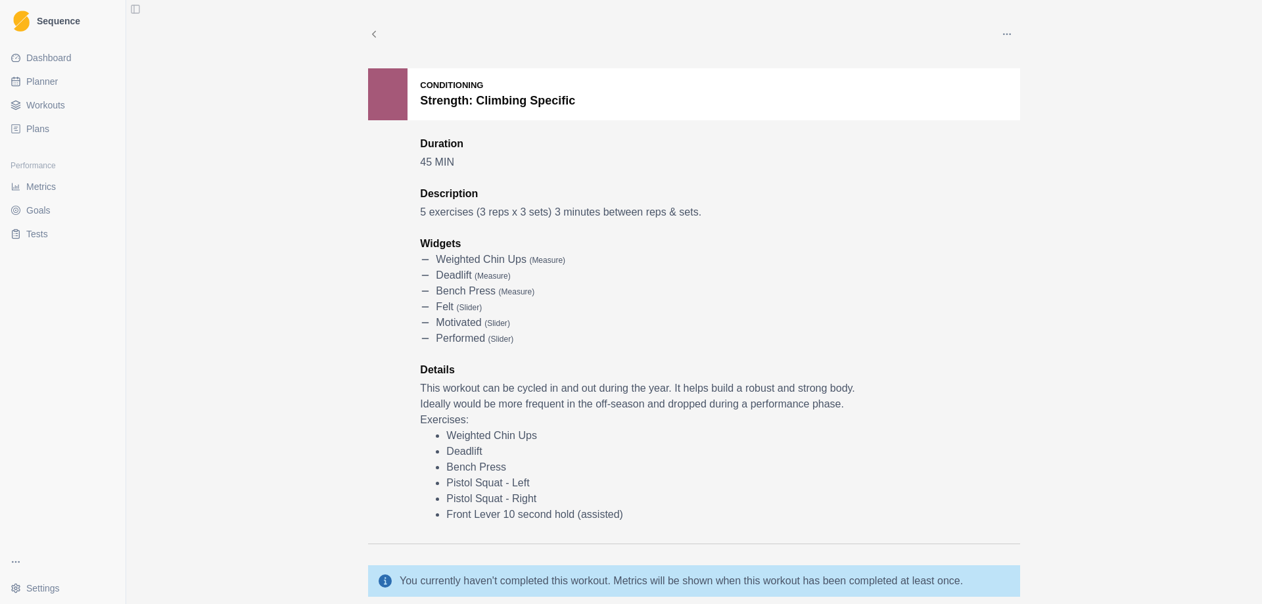
click at [368, 35] on icon at bounding box center [374, 34] width 12 height 12
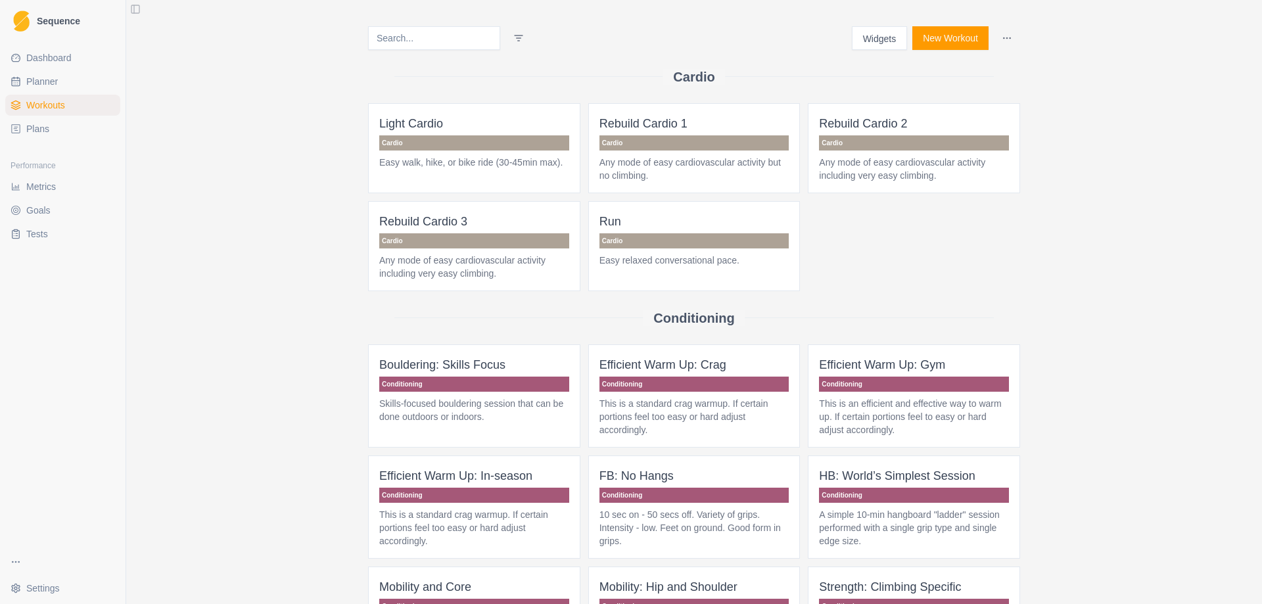
click at [938, 477] on p "HB: World’s Simplest Session" at bounding box center [914, 476] width 190 height 18
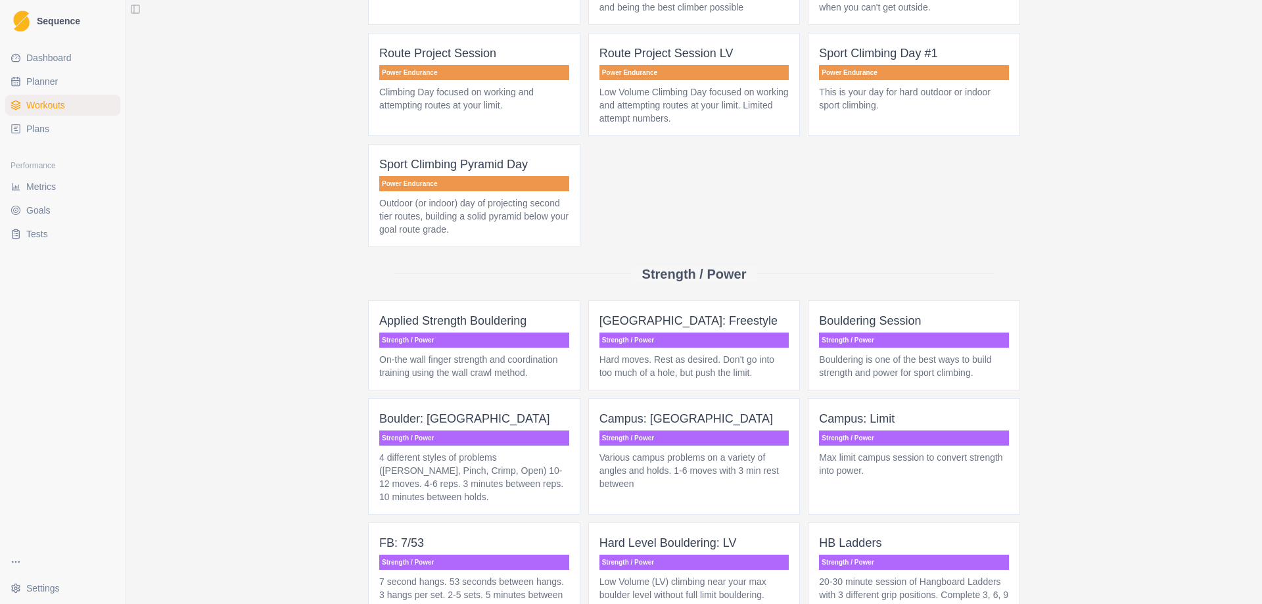
scroll to position [1972, 0]
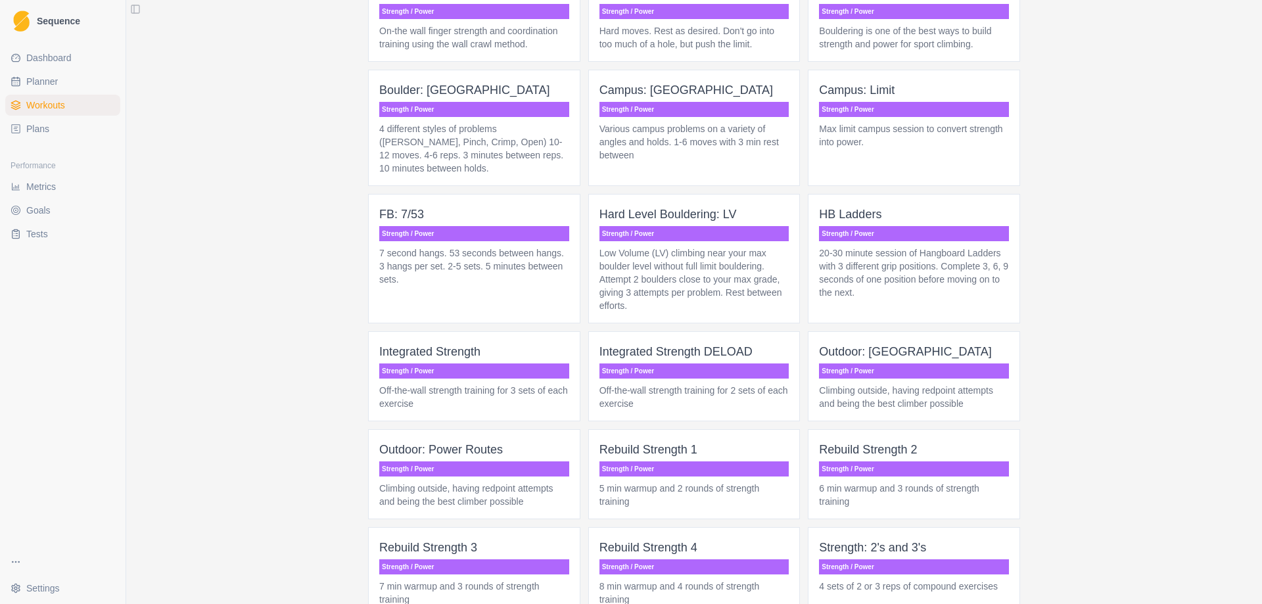
click at [882, 256] on p "20-30 minute session of Hangboard Ladders with 3 different grip positions. Comp…" at bounding box center [914, 273] width 190 height 53
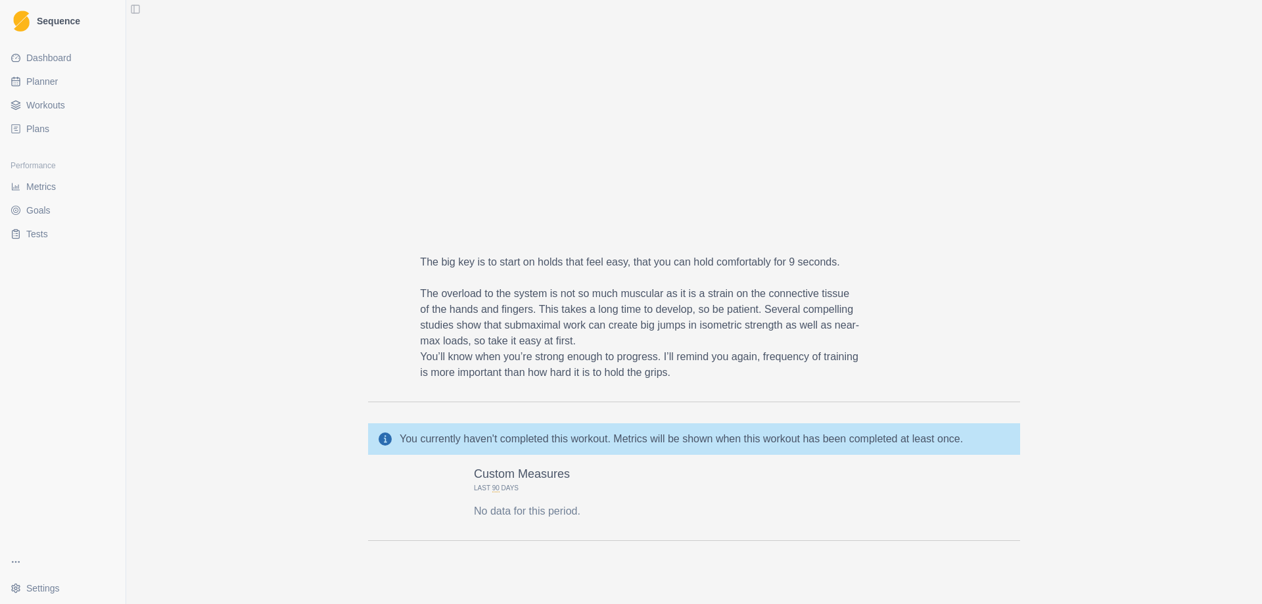
scroll to position [1194, 0]
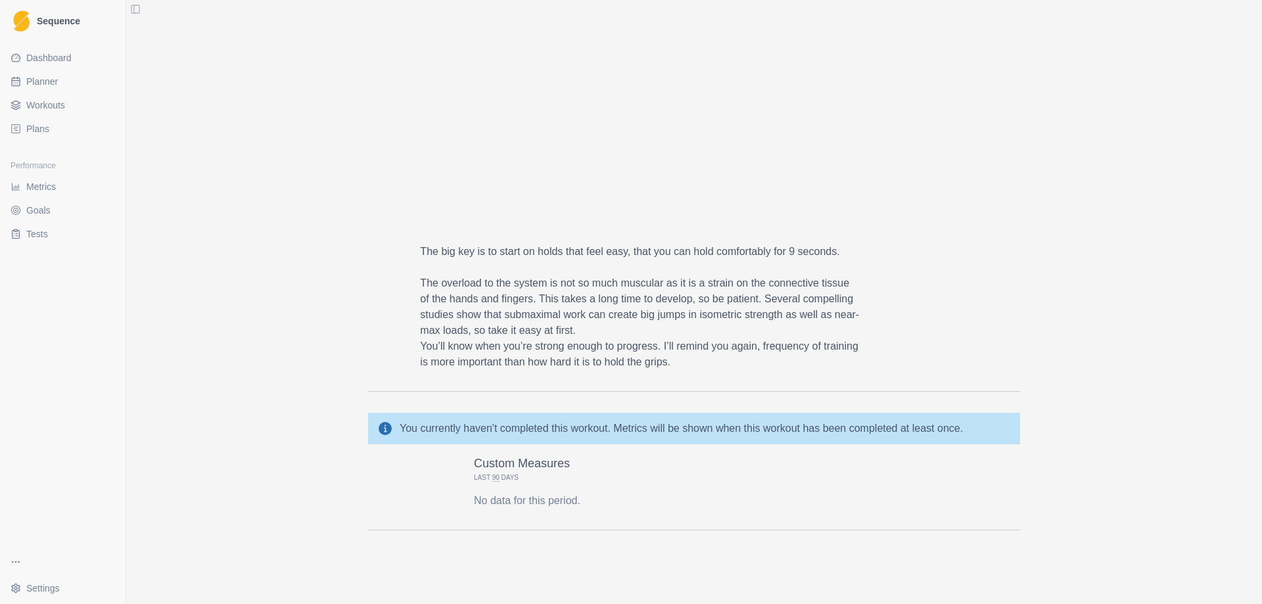
click at [905, 507] on p "No data for this period." at bounding box center [694, 501] width 440 height 16
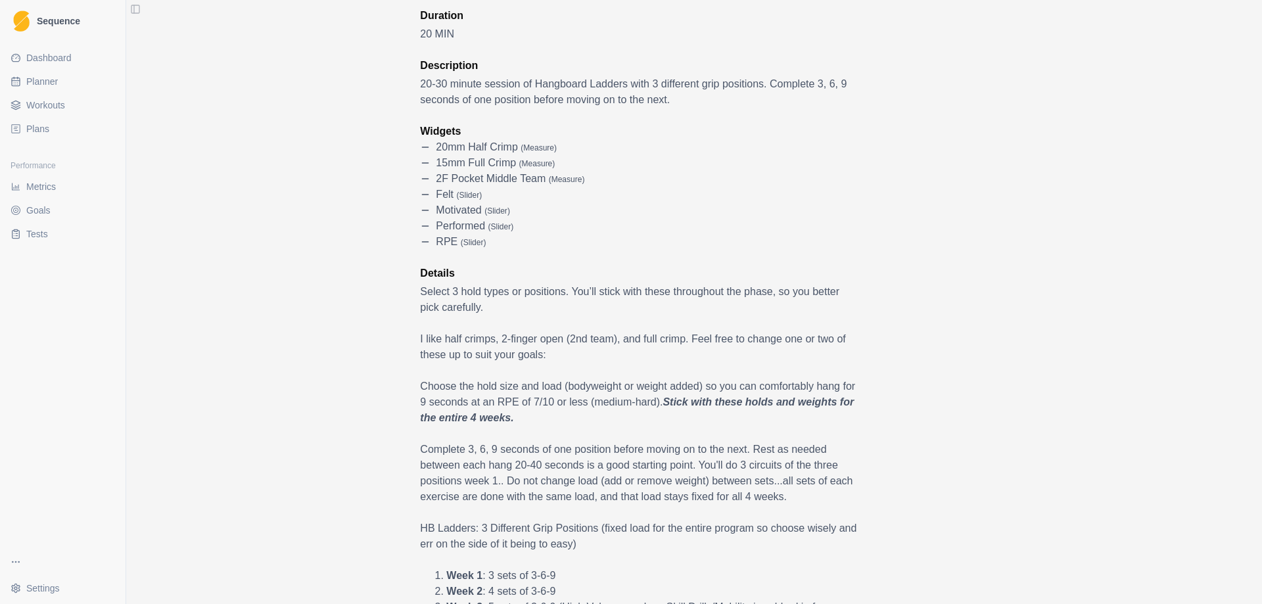
scroll to position [0, 0]
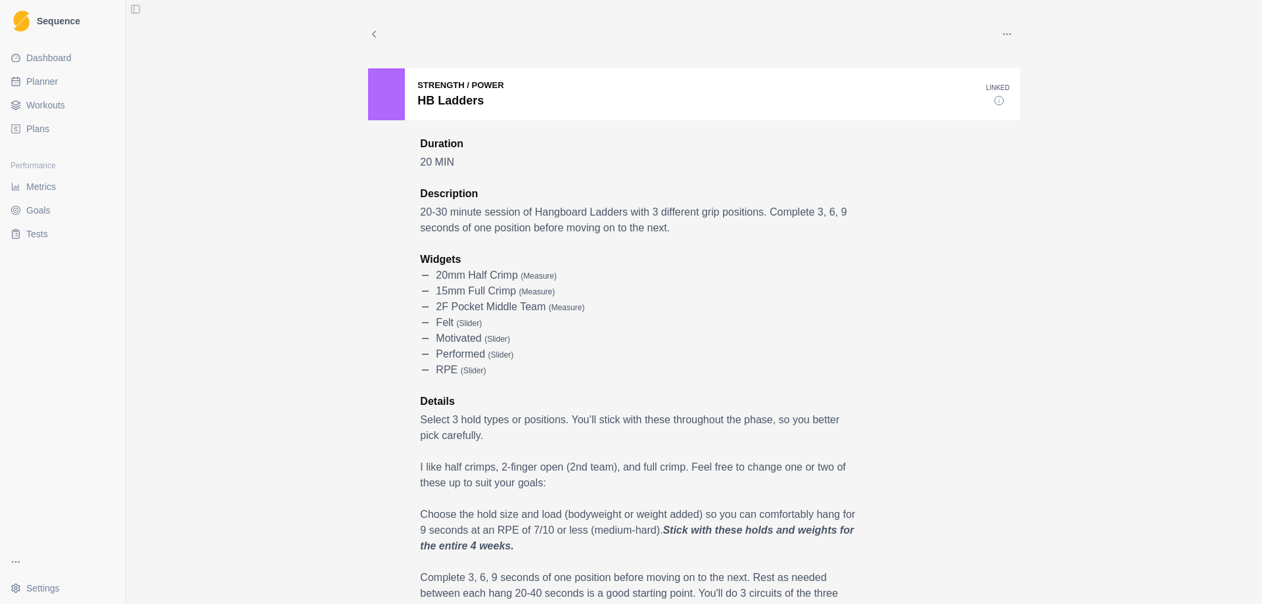
click at [72, 120] on link "Plans" at bounding box center [62, 128] width 115 height 21
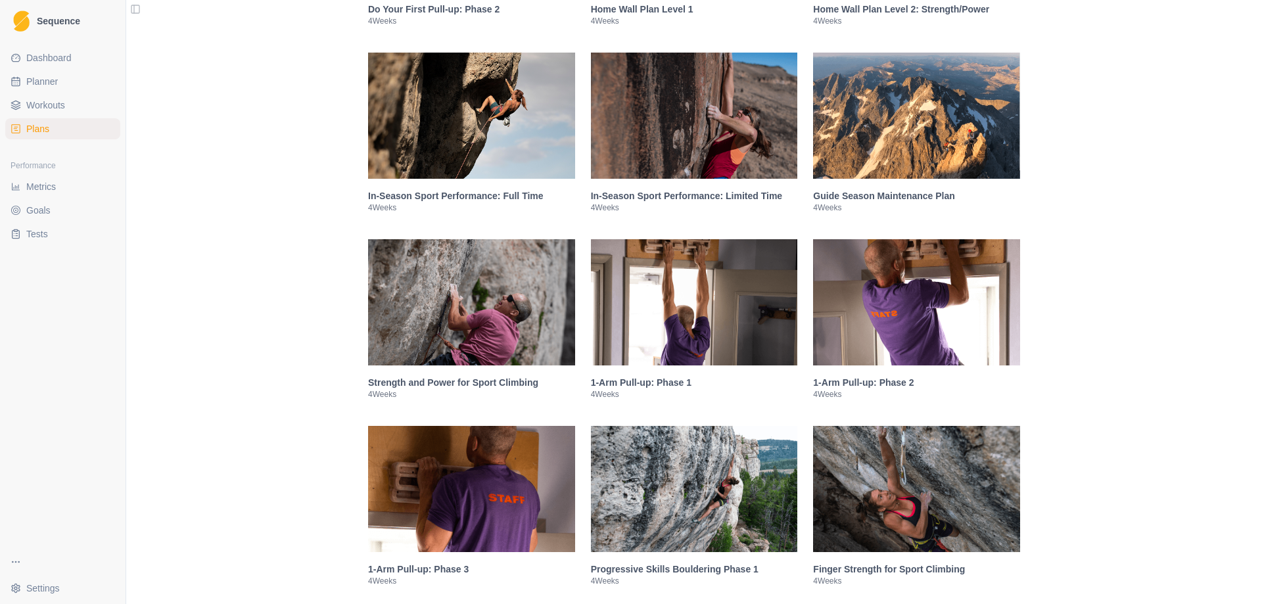
scroll to position [1775, 0]
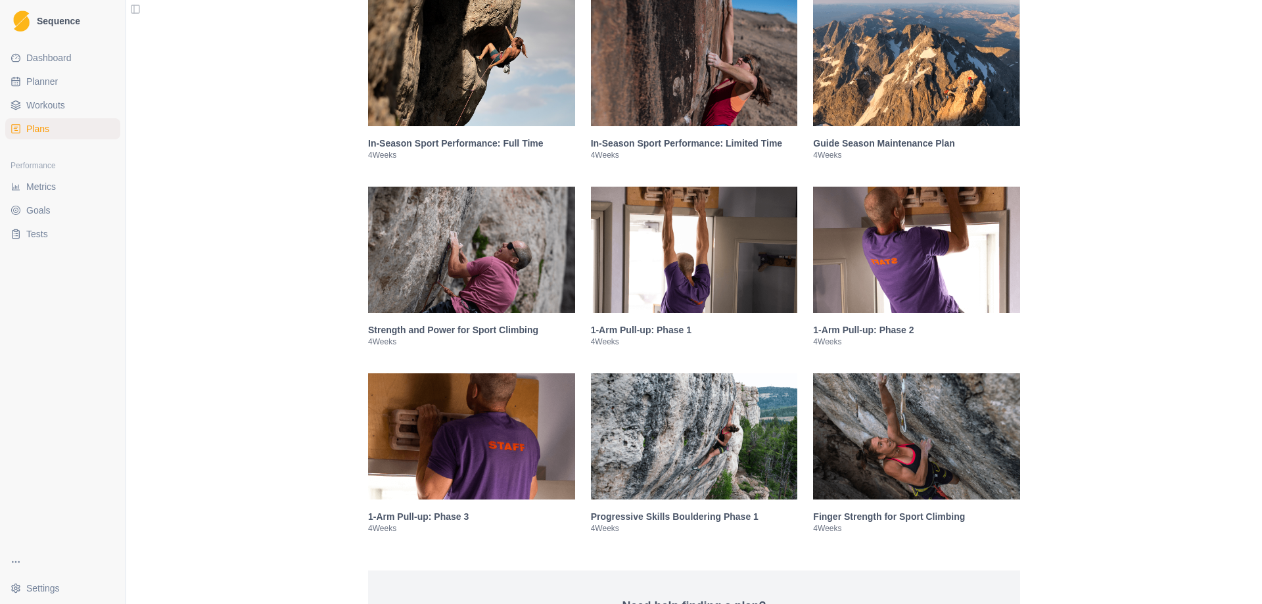
click at [962, 446] on img at bounding box center [916, 436] width 207 height 126
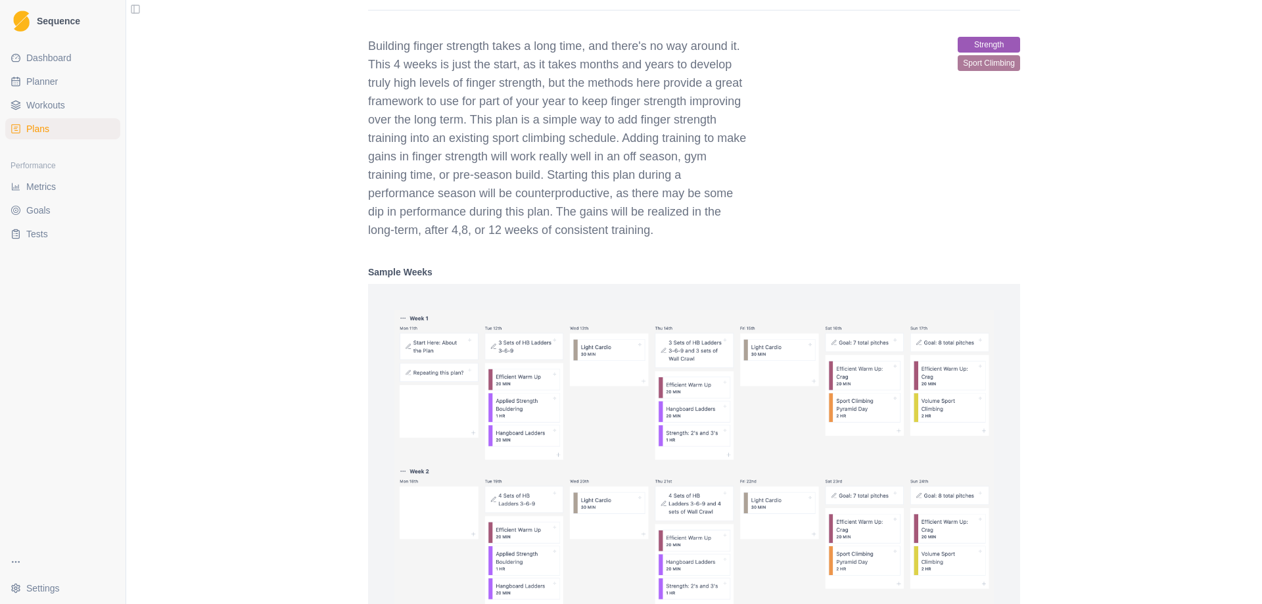
scroll to position [2664, 0]
